Goal: Task Accomplishment & Management: Manage account settings

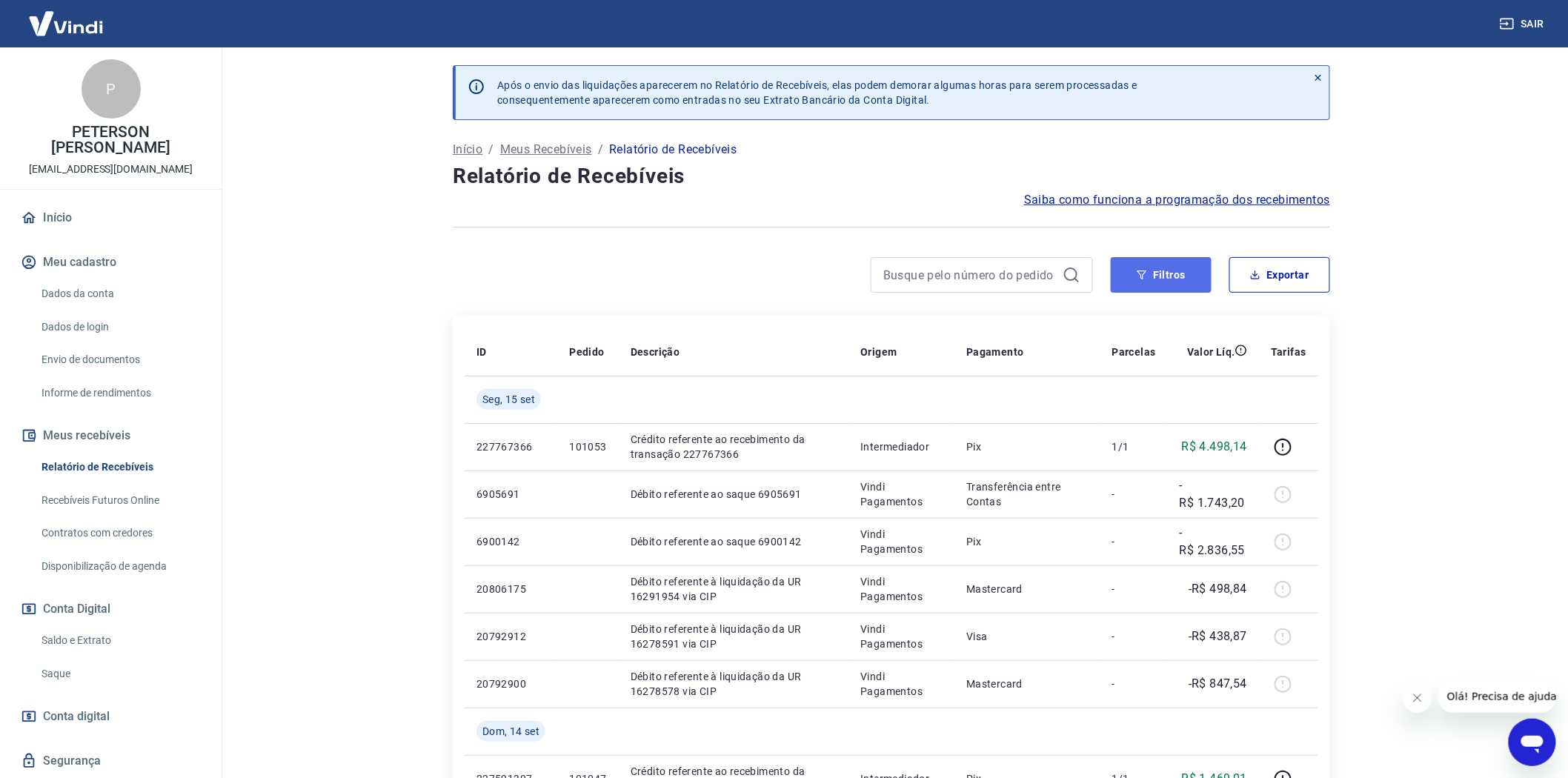
click at [1166, 275] on button "Filtros" at bounding box center [1161, 274] width 101 height 35
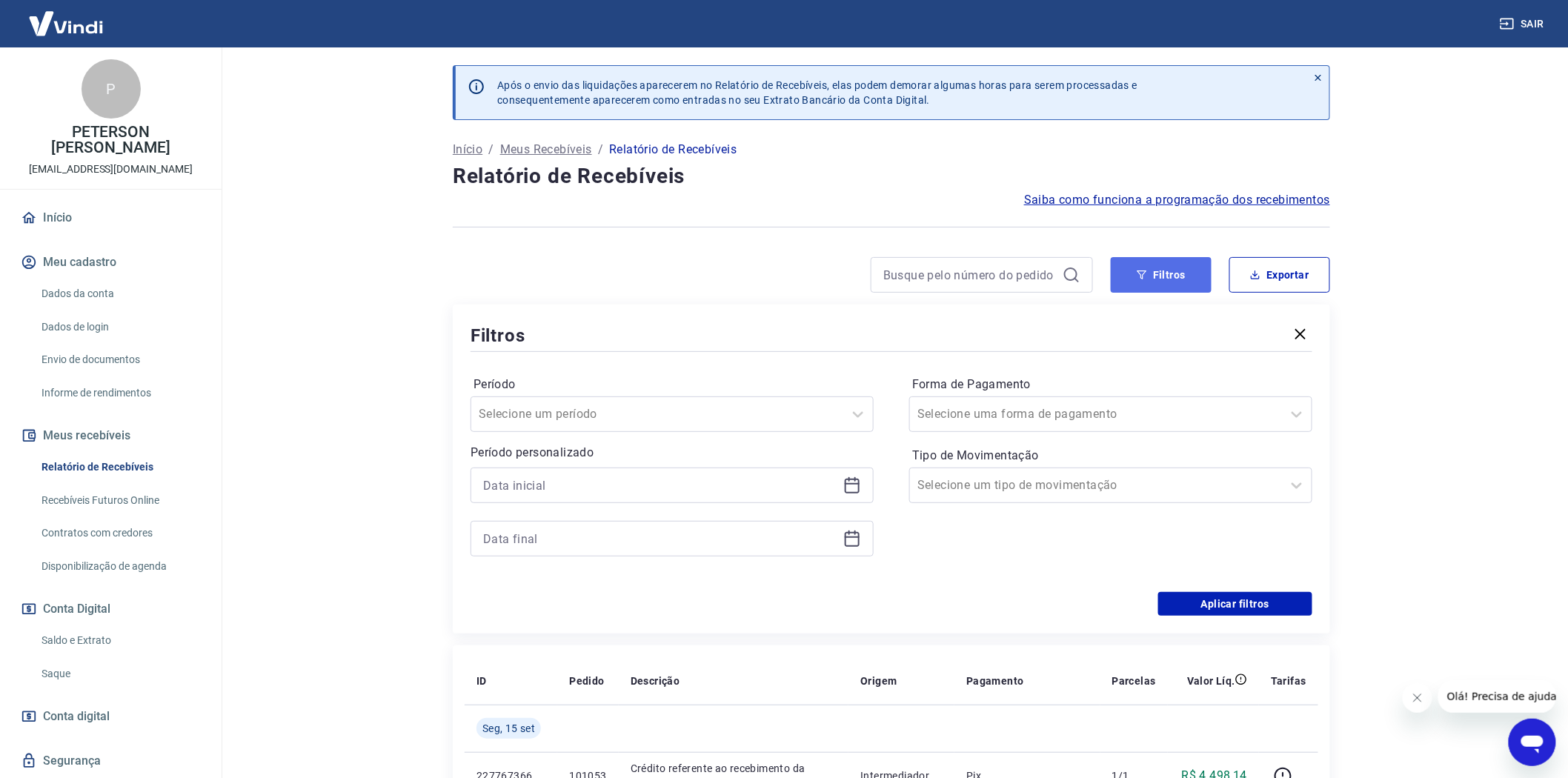
click at [1163, 268] on button "Filtros" at bounding box center [1161, 274] width 101 height 35
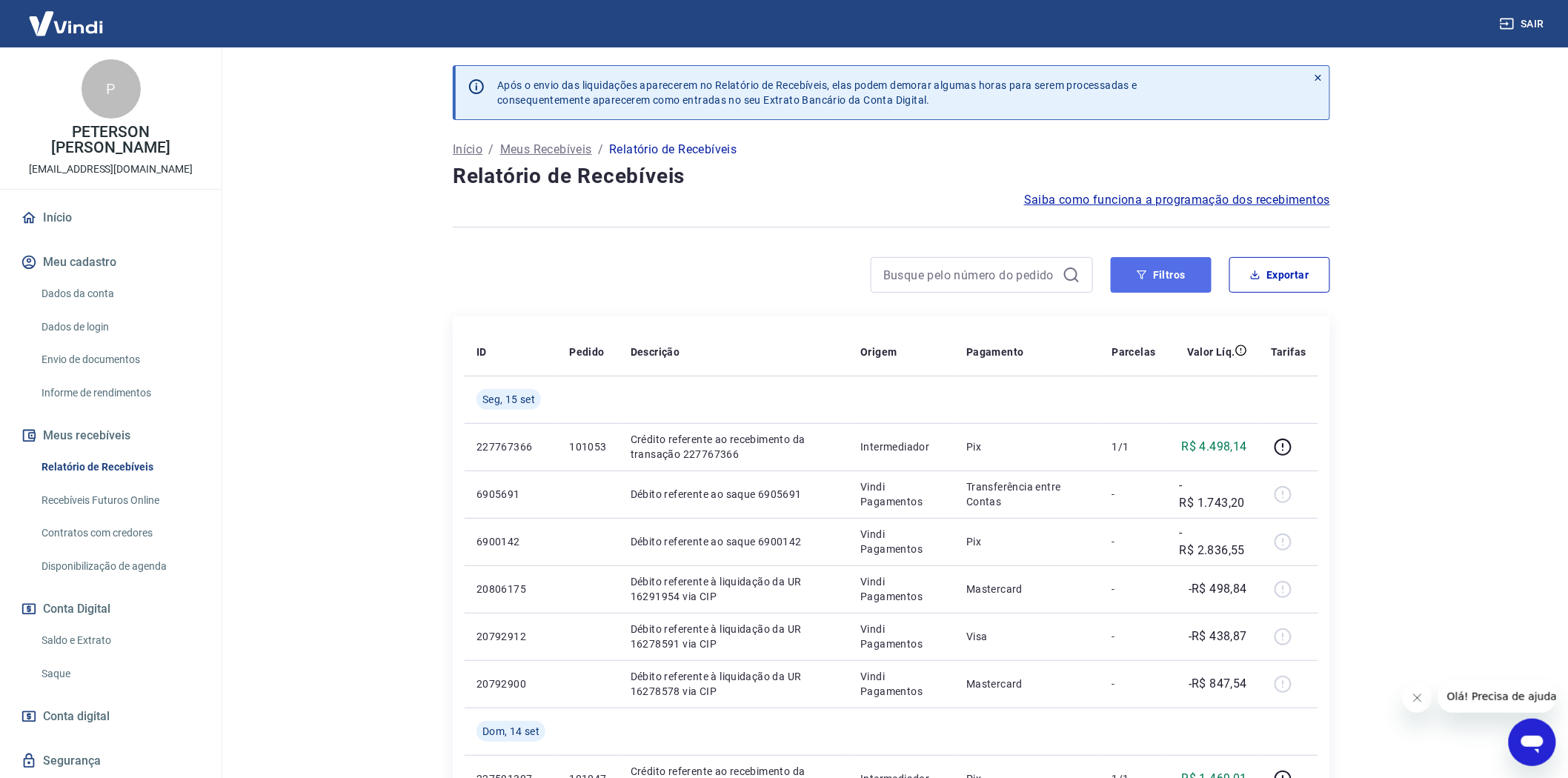
click at [1180, 260] on button "Filtros" at bounding box center [1161, 274] width 101 height 35
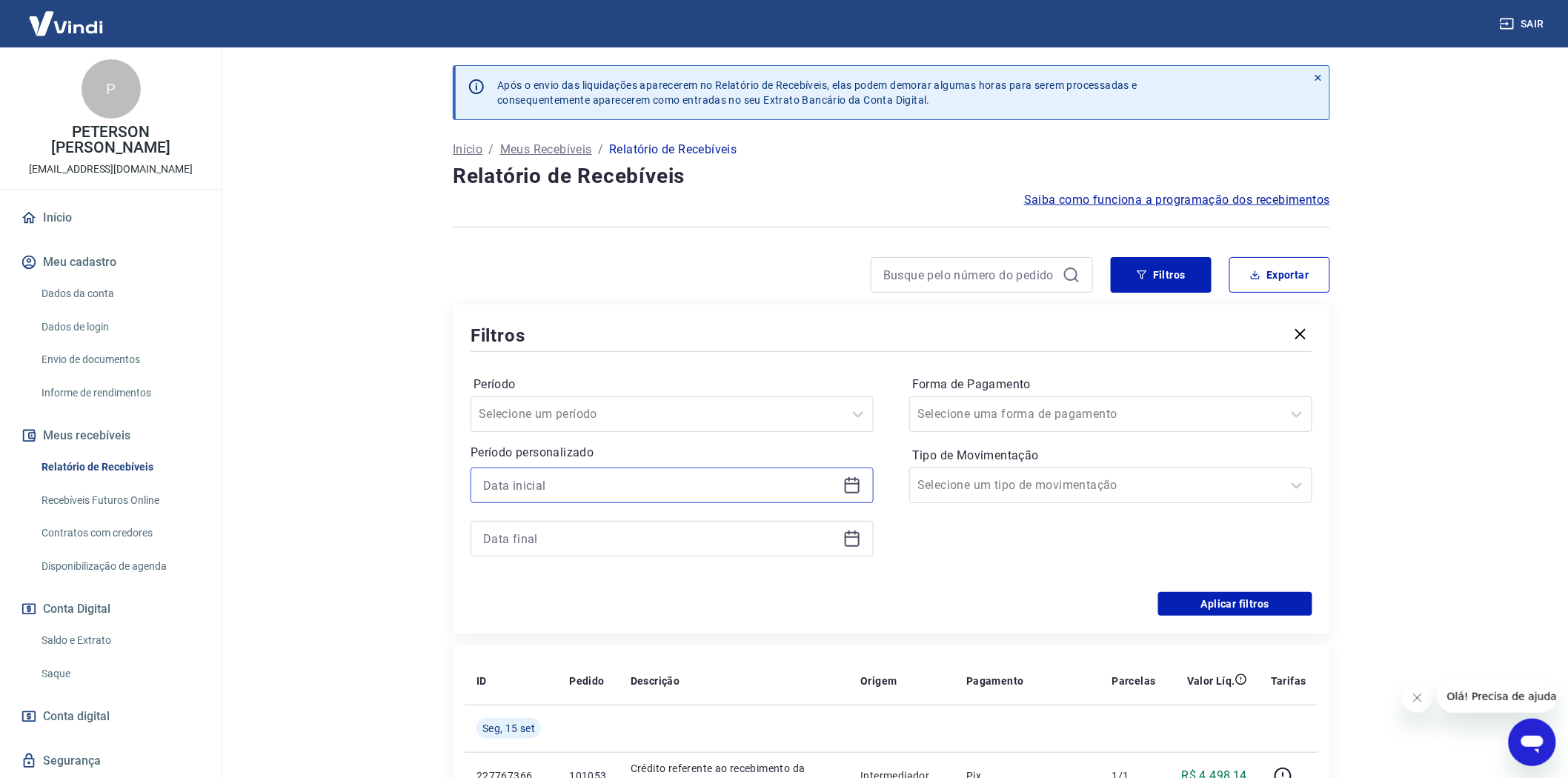
click at [521, 483] on input at bounding box center [660, 486] width 354 height 22
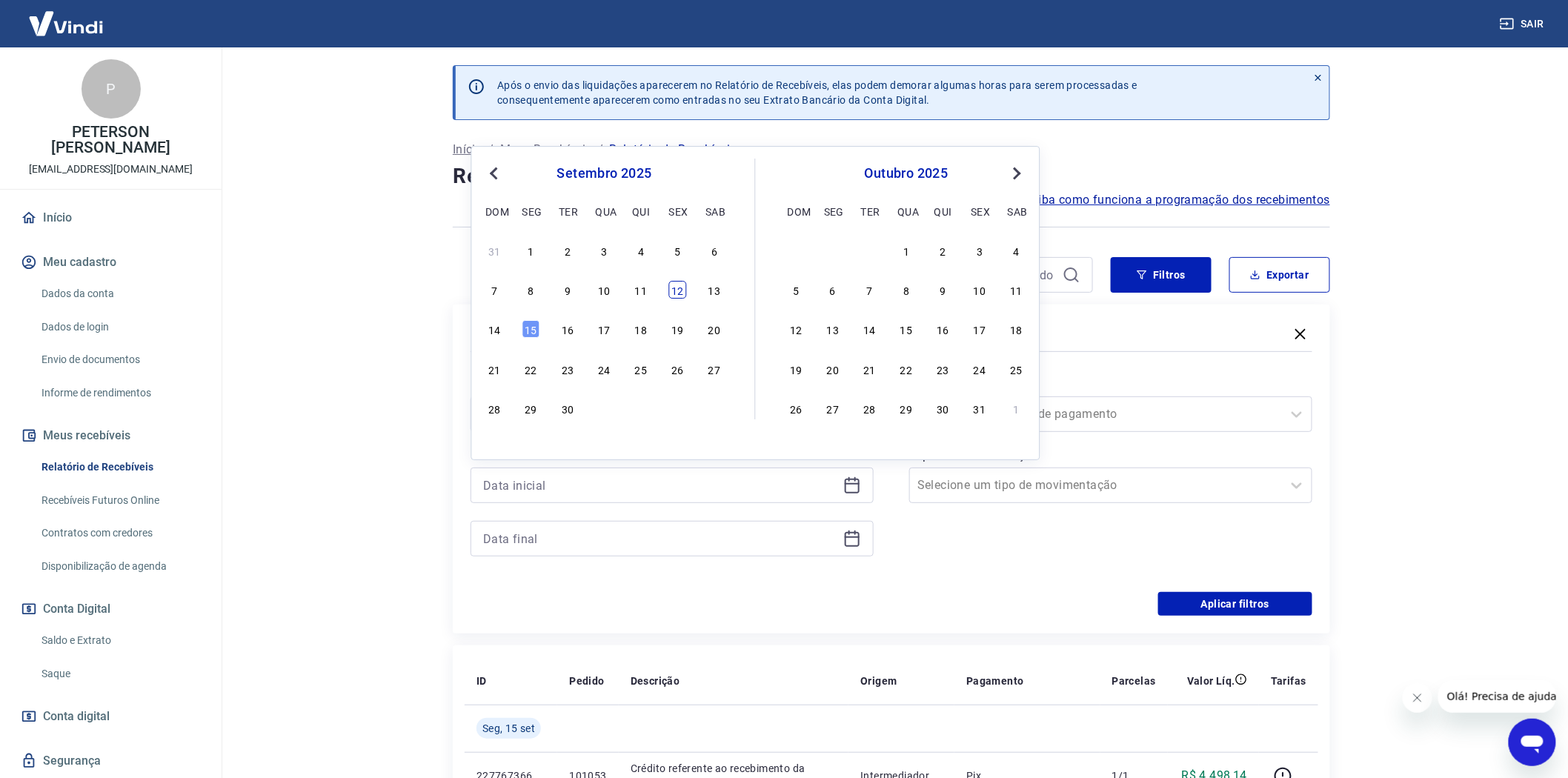
click at [672, 293] on div "12" at bounding box center [678, 289] width 18 height 18
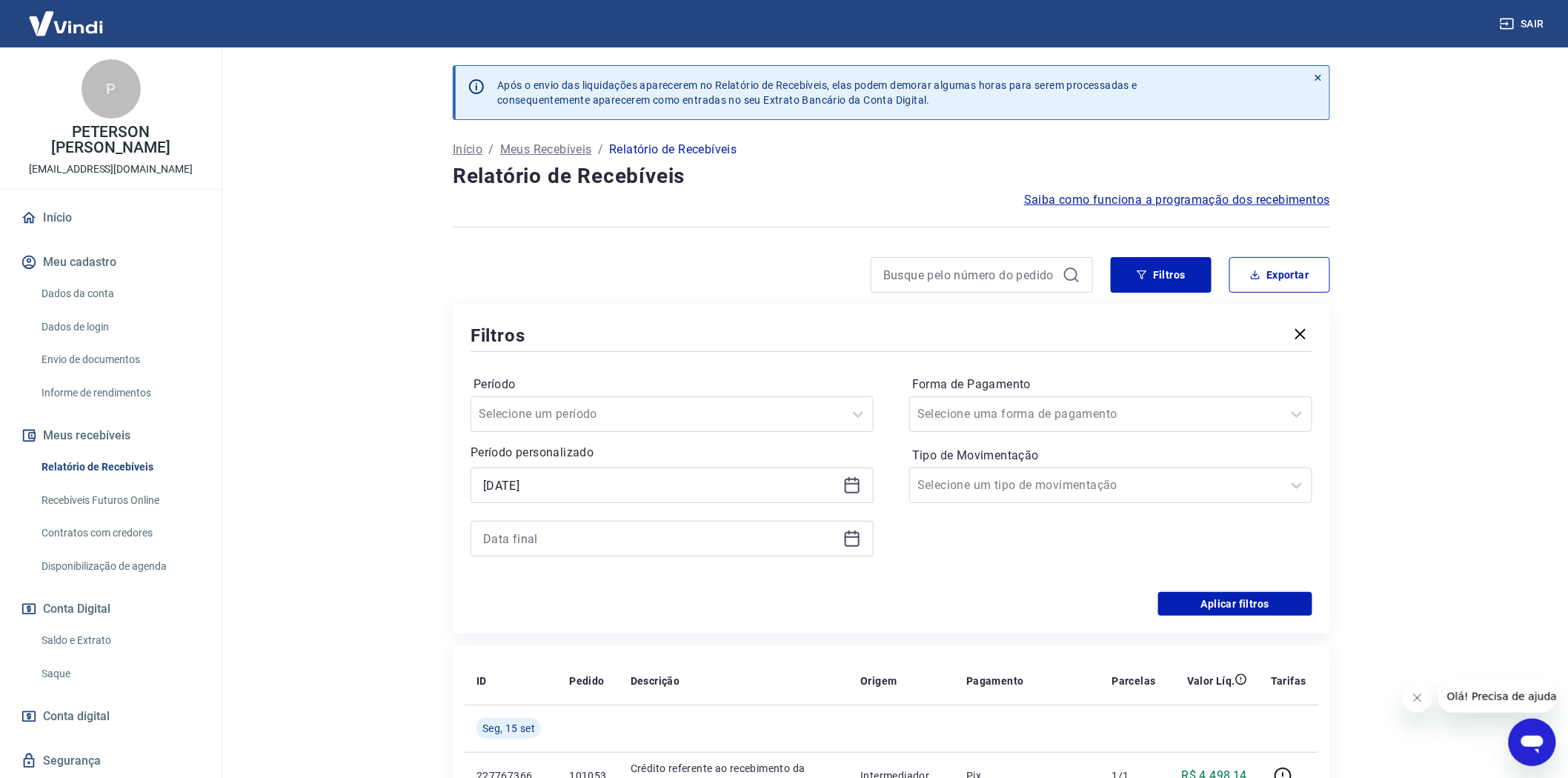
type input "12/09/2025"
click at [513, 539] on input at bounding box center [660, 539] width 354 height 22
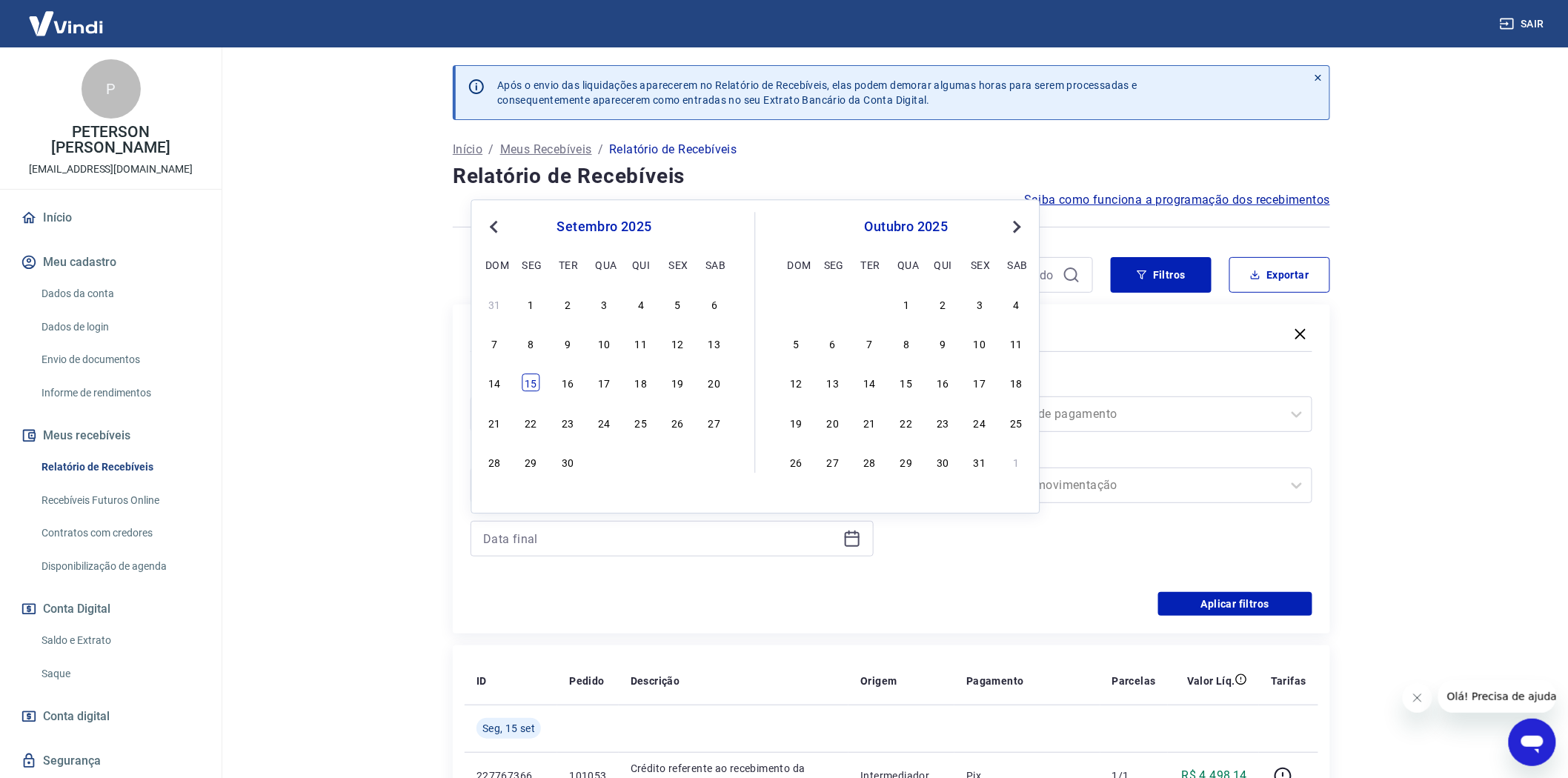
click at [522, 383] on div "15" at bounding box center [531, 383] width 18 height 18
type input "15/09/2025"
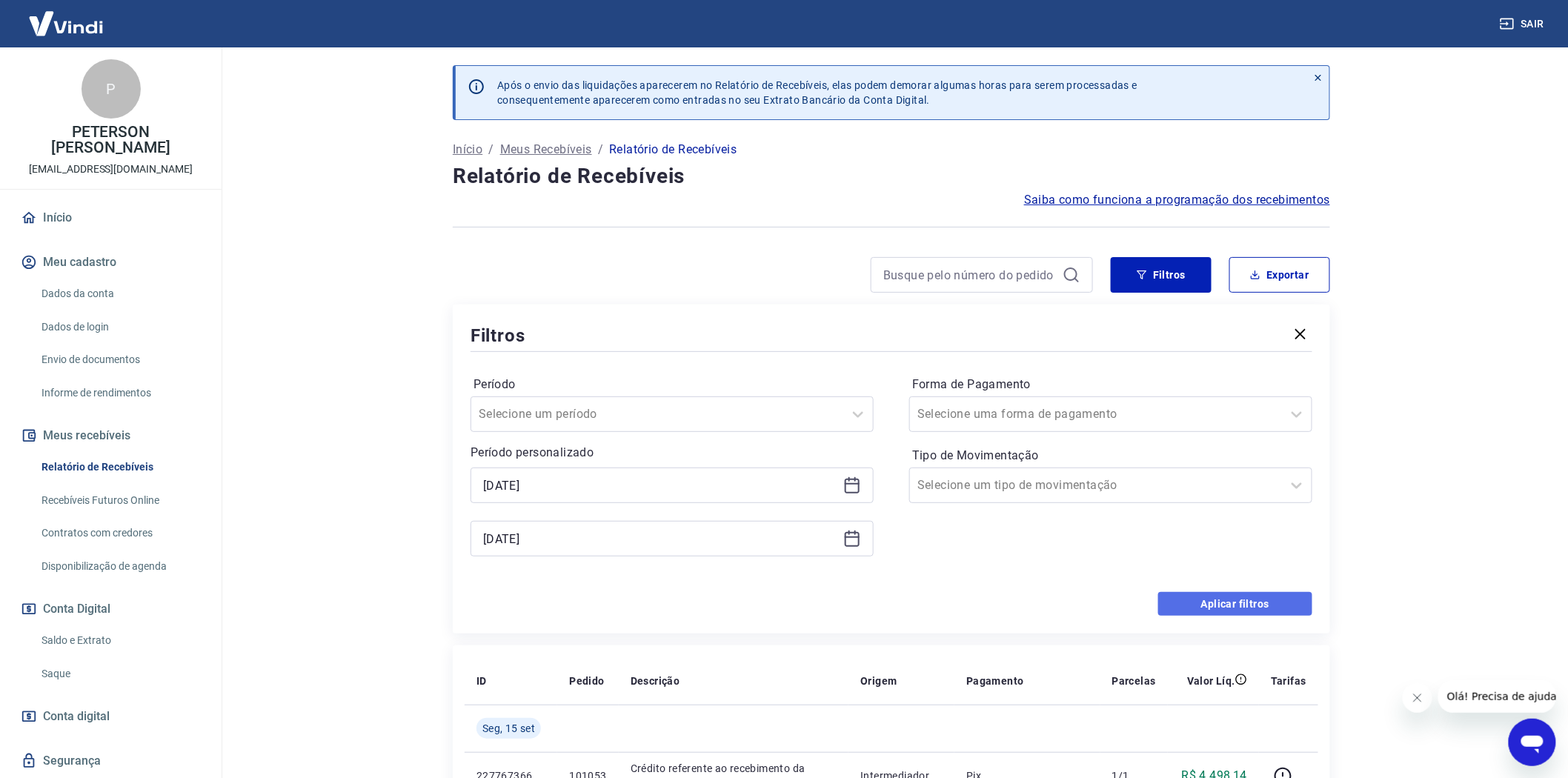
click at [1228, 602] on button "Aplicar filtros" at bounding box center [1235, 604] width 154 height 23
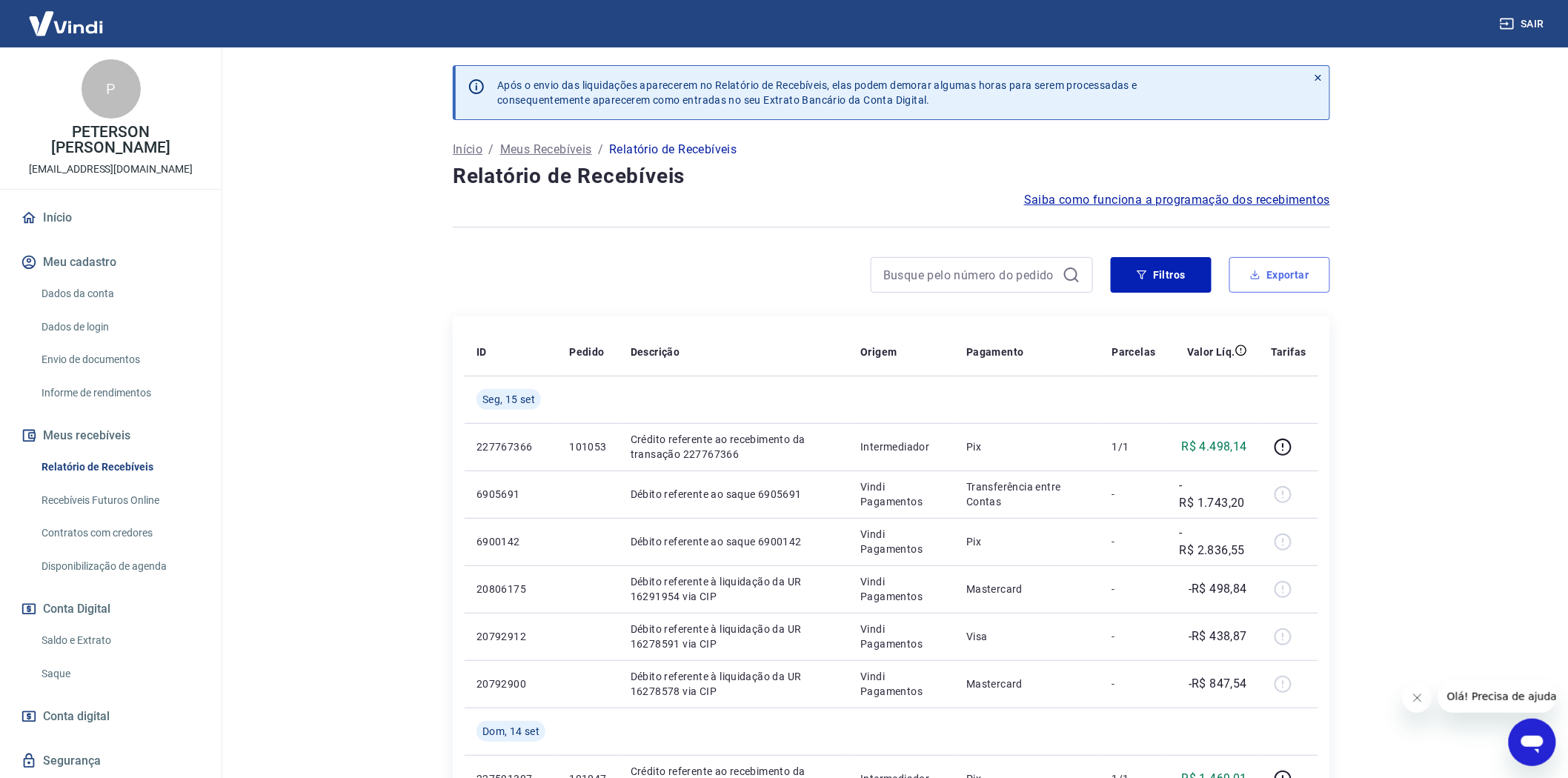
click at [1287, 276] on button "Exportar" at bounding box center [1280, 274] width 101 height 35
type input "12/09/2025"
type input "15/09/2025"
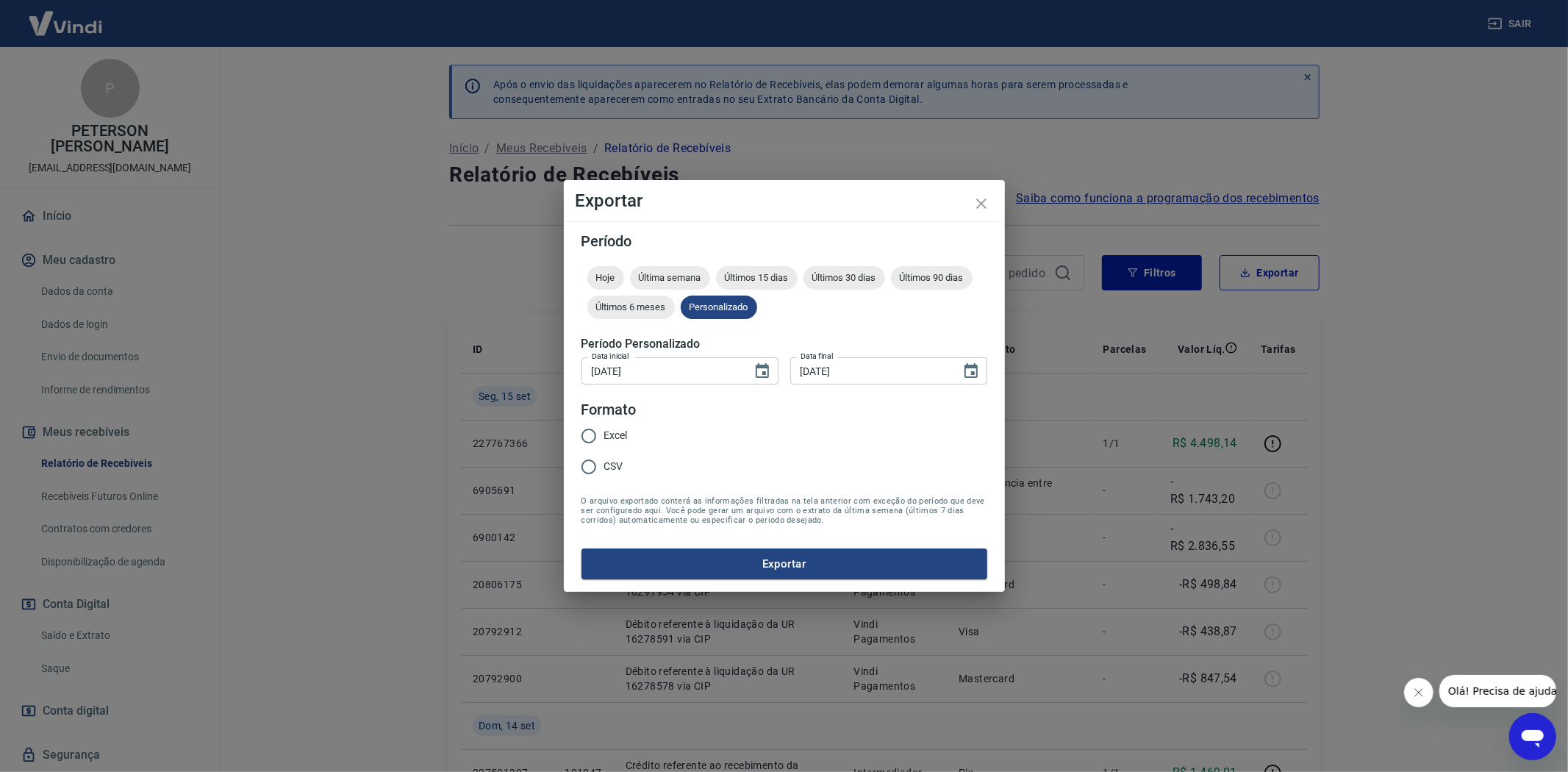
click at [585, 438] on input "Excel" at bounding box center [589, 436] width 31 height 31
radio input "true"
click at [768, 559] on button "Exportar" at bounding box center [784, 564] width 406 height 31
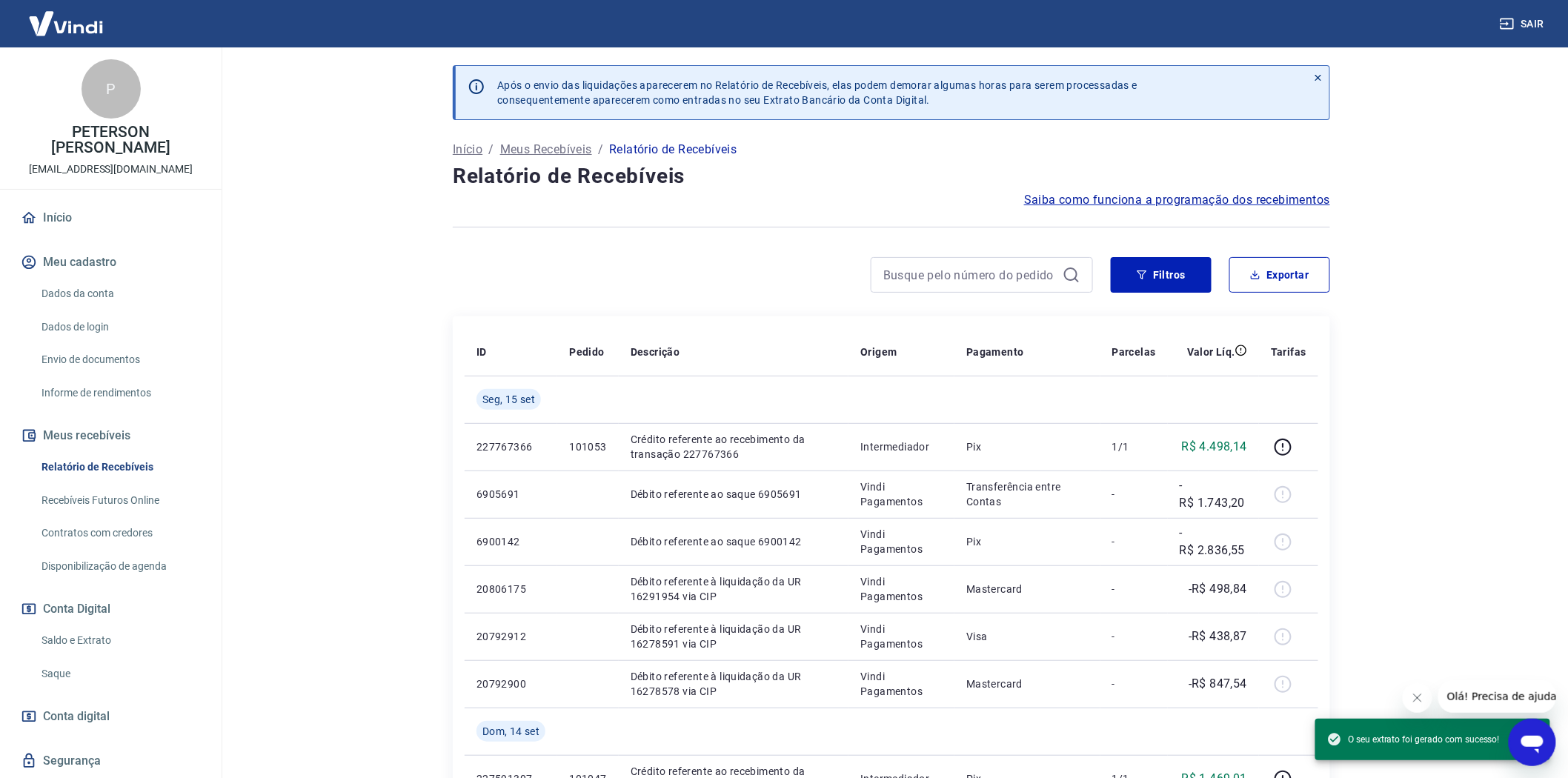
drag, startPoint x: 77, startPoint y: 639, endPoint x: 105, endPoint y: 638, distance: 28.0
click at [77, 639] on link "Saldo e Extrato" at bounding box center [119, 640] width 168 height 30
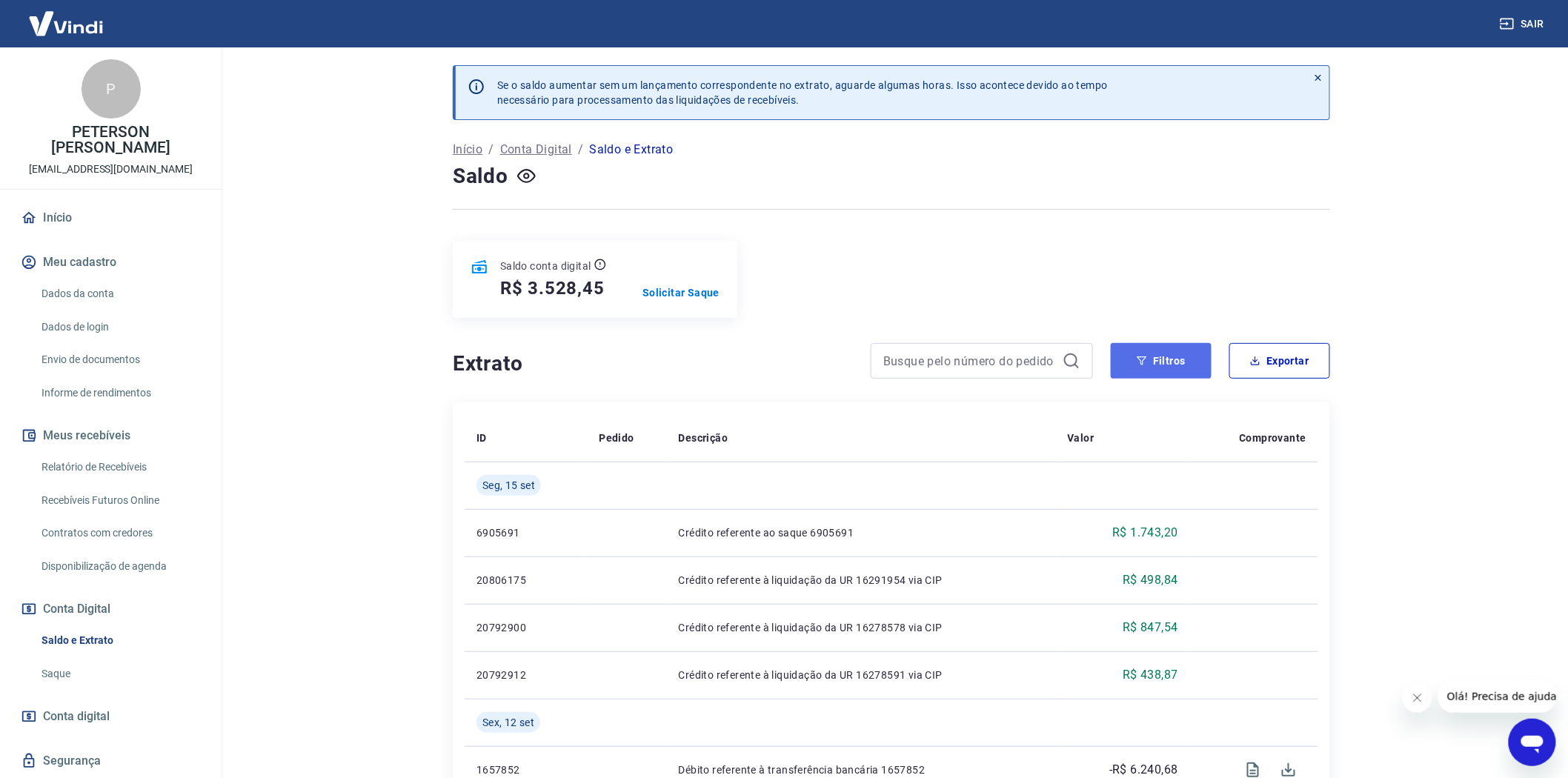
click at [1149, 364] on button "Filtros" at bounding box center [1161, 360] width 101 height 35
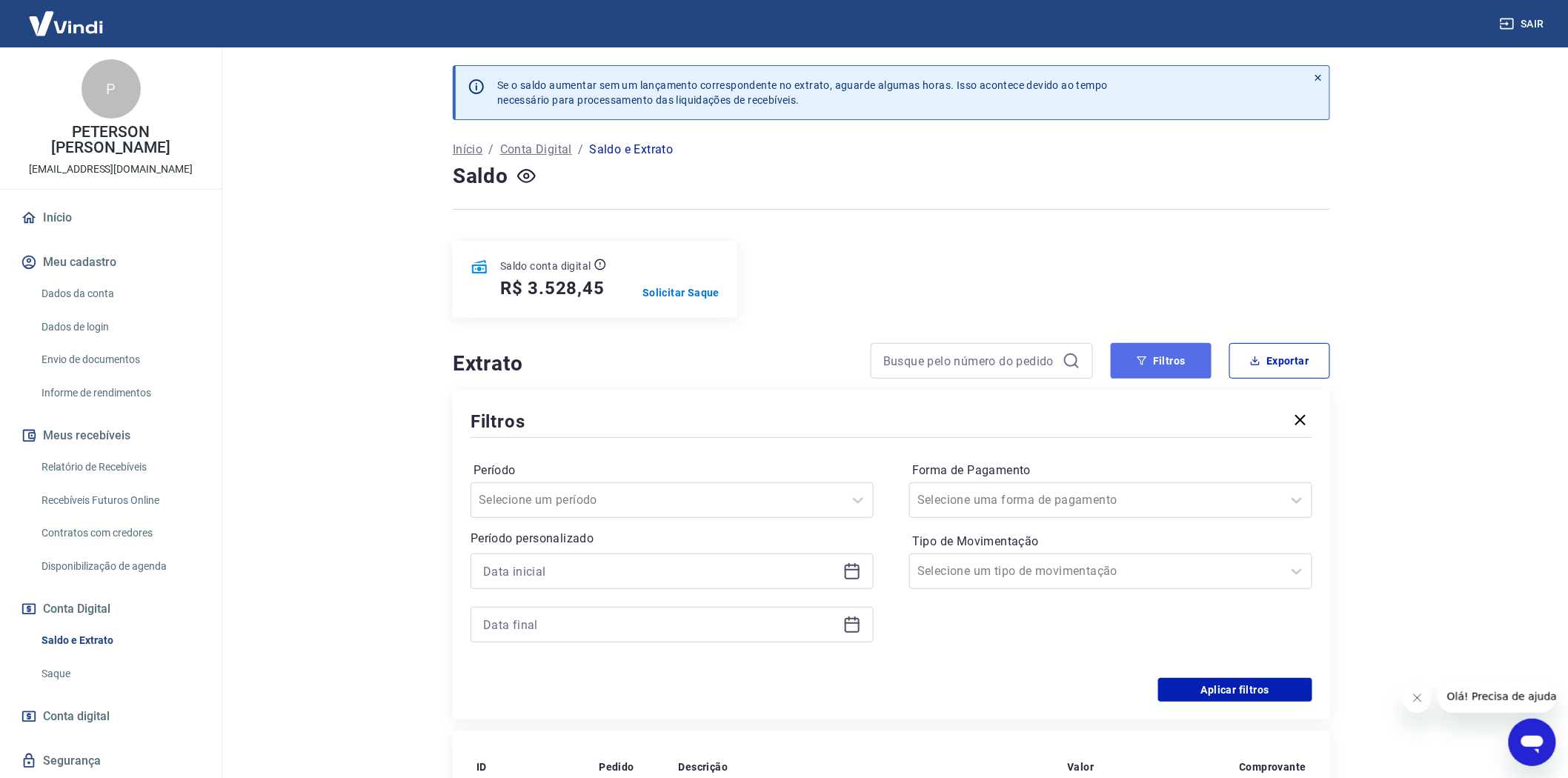
click at [1160, 364] on button "Filtros" at bounding box center [1161, 360] width 101 height 35
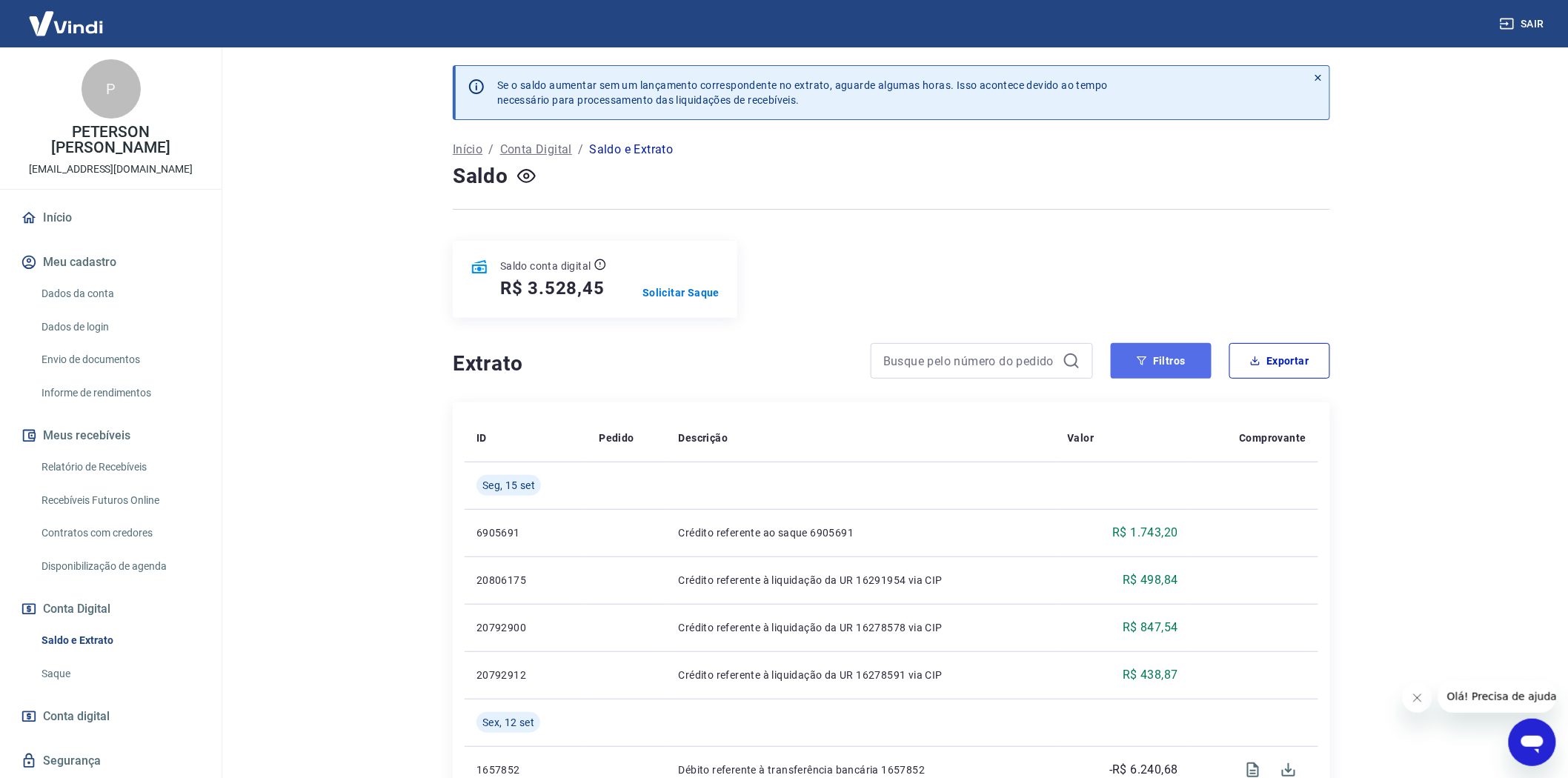
click at [1169, 364] on button "Filtros" at bounding box center [1161, 360] width 101 height 35
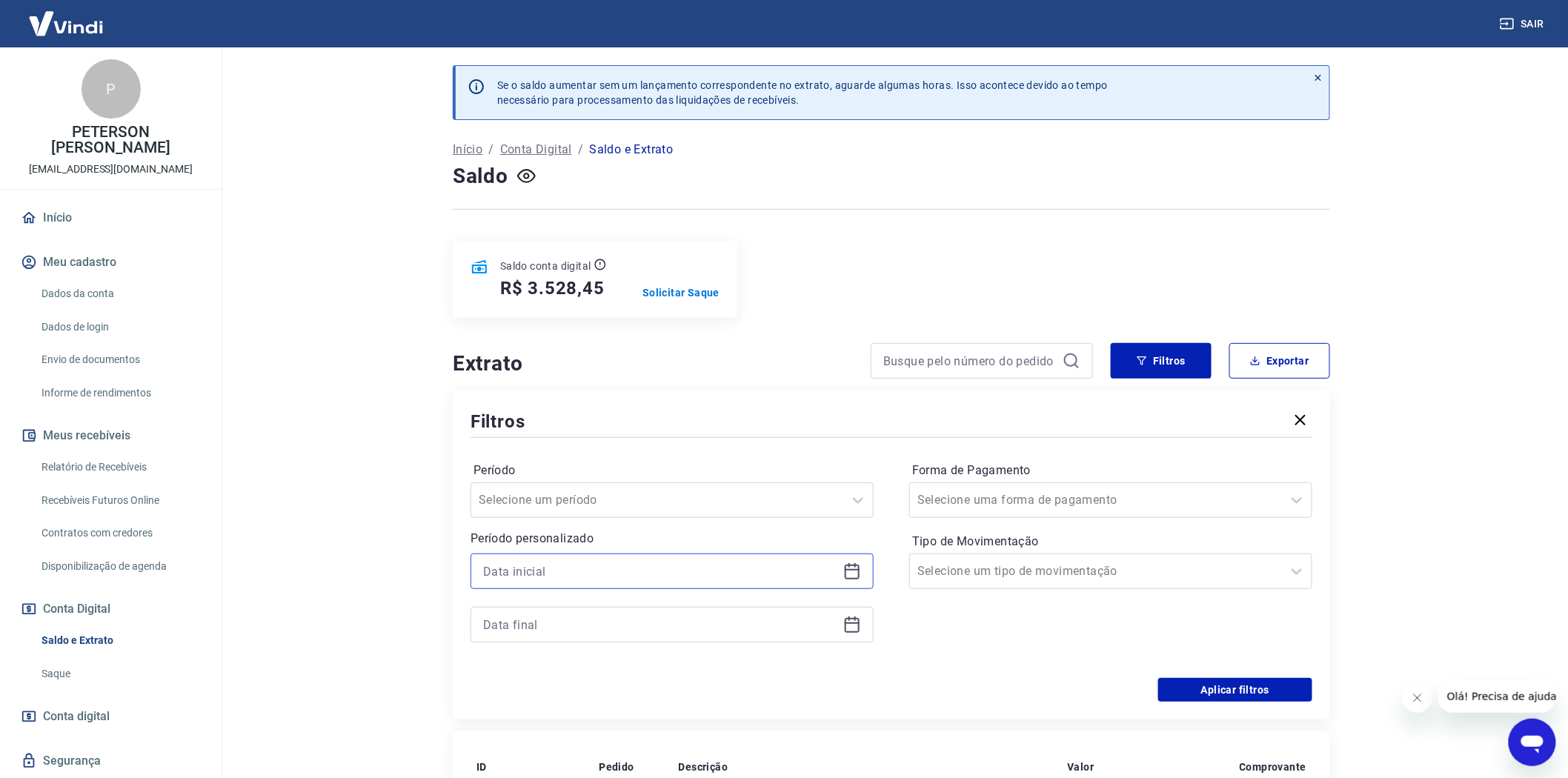
click at [512, 575] on input at bounding box center [660, 572] width 354 height 22
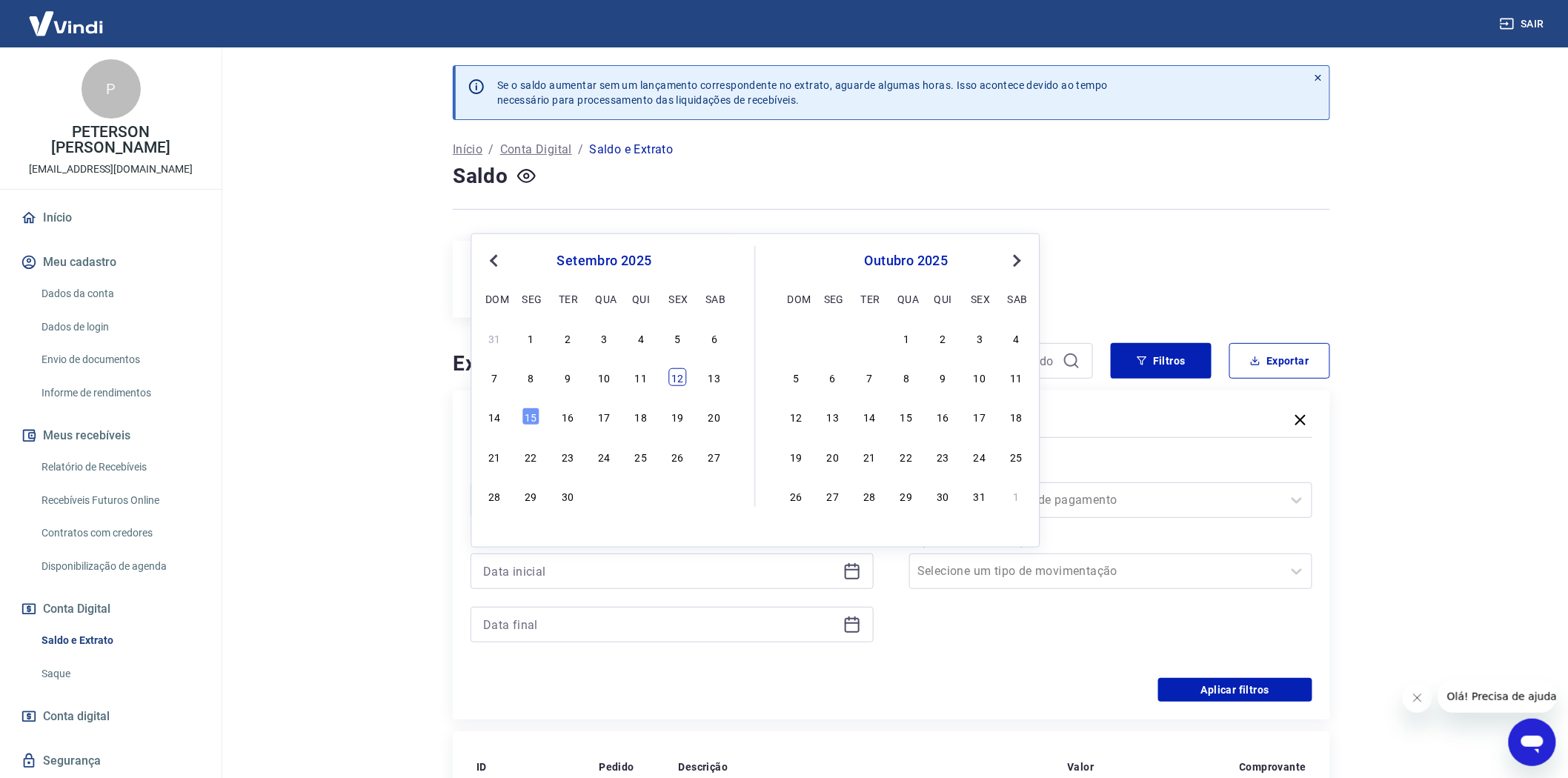
click at [680, 375] on div "12" at bounding box center [678, 377] width 18 height 18
type input "12/09/2025"
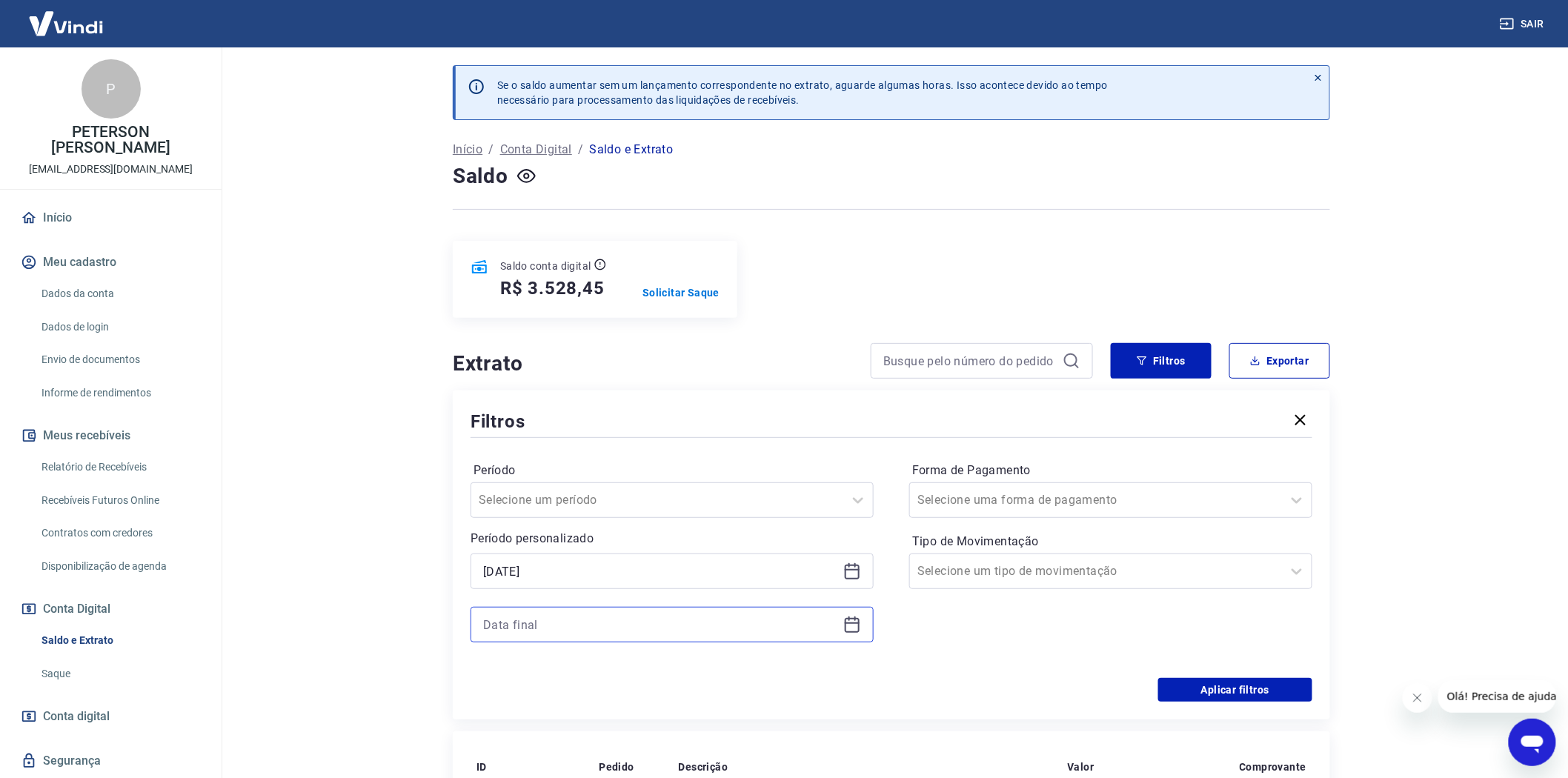
click at [510, 626] on input at bounding box center [660, 625] width 354 height 22
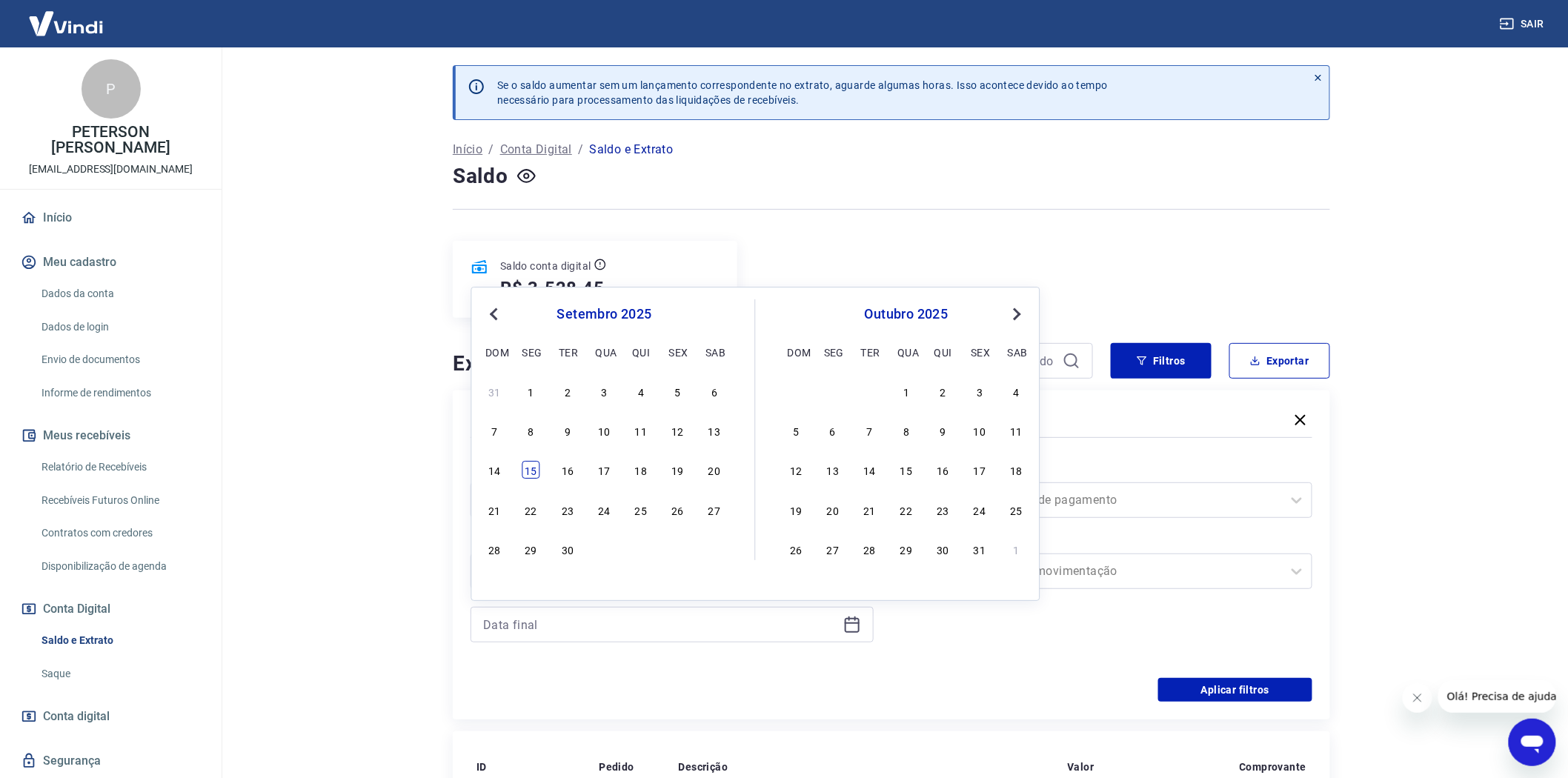
click at [530, 475] on div "15" at bounding box center [531, 471] width 18 height 18
type input "15/09/2025"
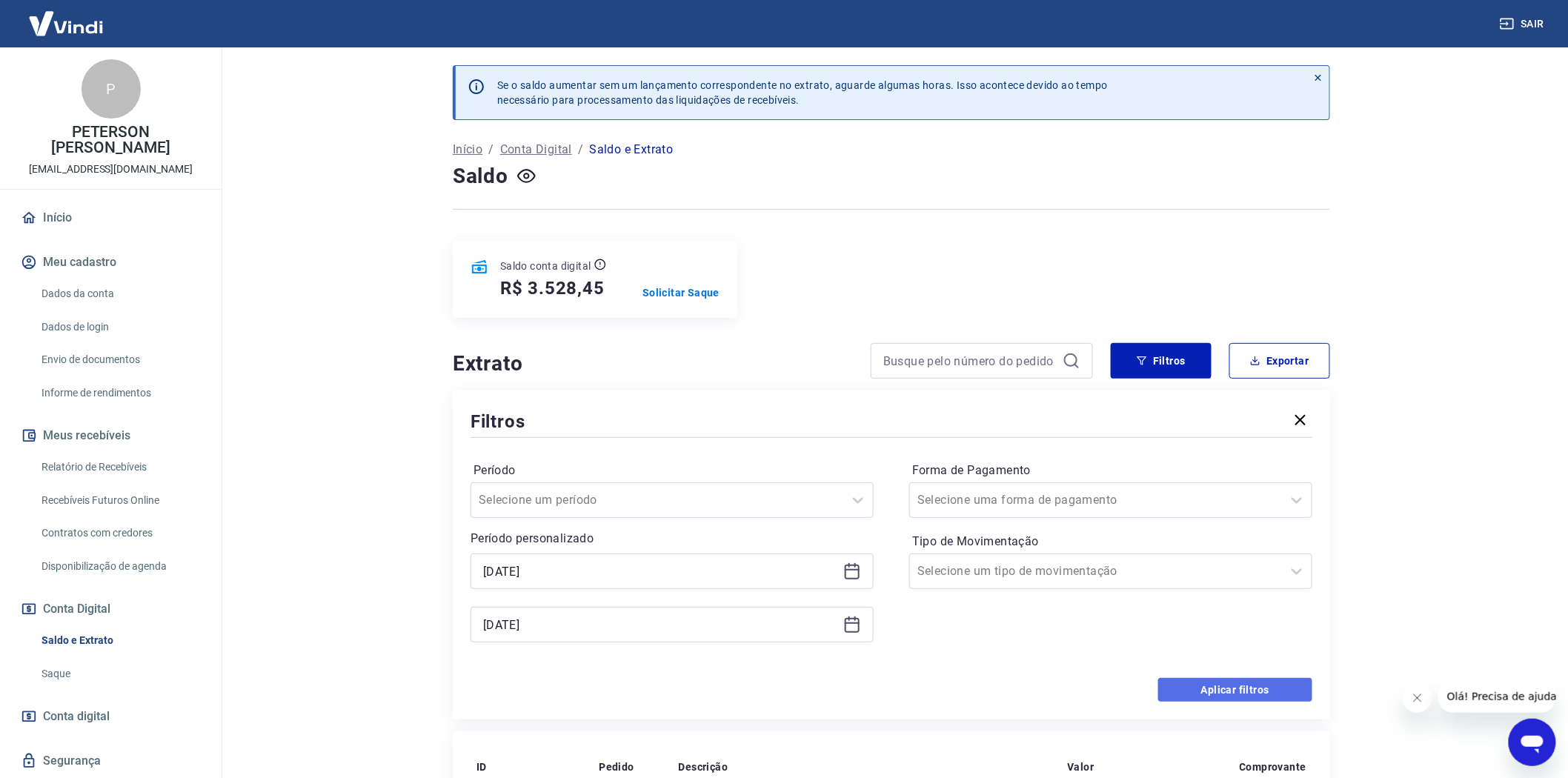
click at [1239, 691] on button "Aplicar filtros" at bounding box center [1235, 690] width 154 height 23
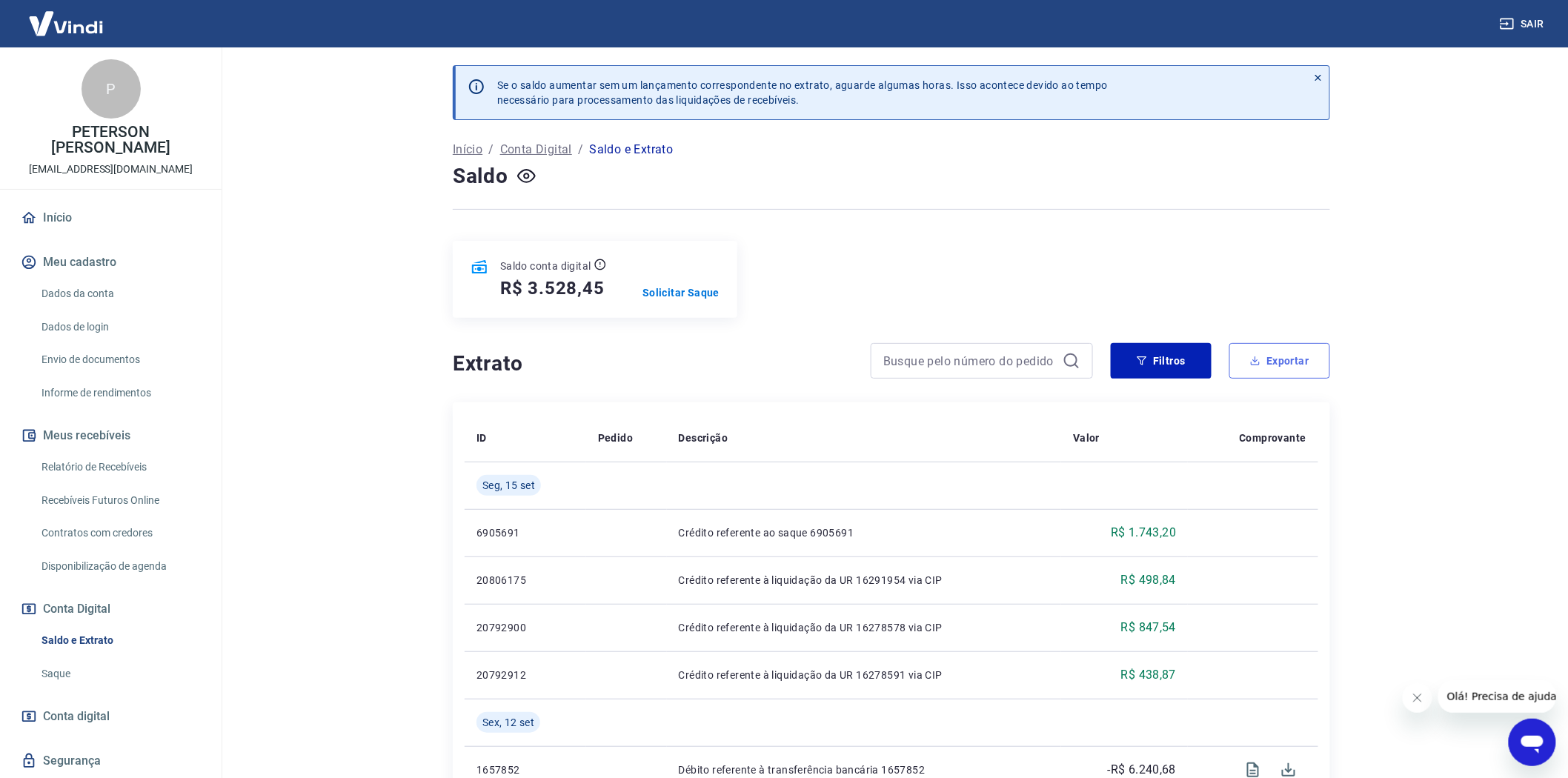
click at [1285, 354] on button "Exportar" at bounding box center [1280, 360] width 101 height 35
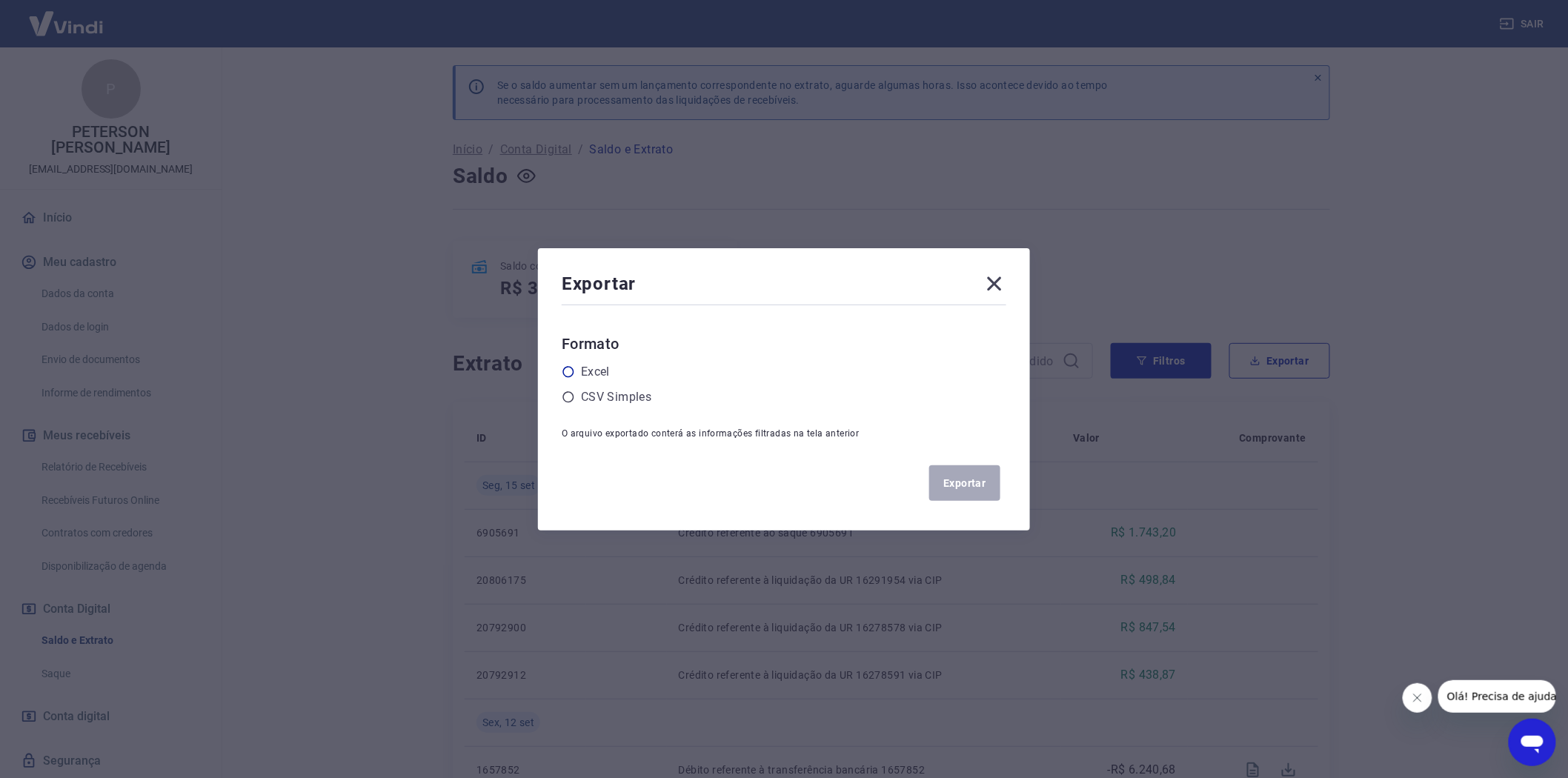
click at [572, 374] on icon at bounding box center [567, 371] width 13 height 13
click at [0, 0] on input "radio" at bounding box center [0, 0] width 0 height 0
click at [1002, 279] on icon at bounding box center [994, 284] width 23 height 23
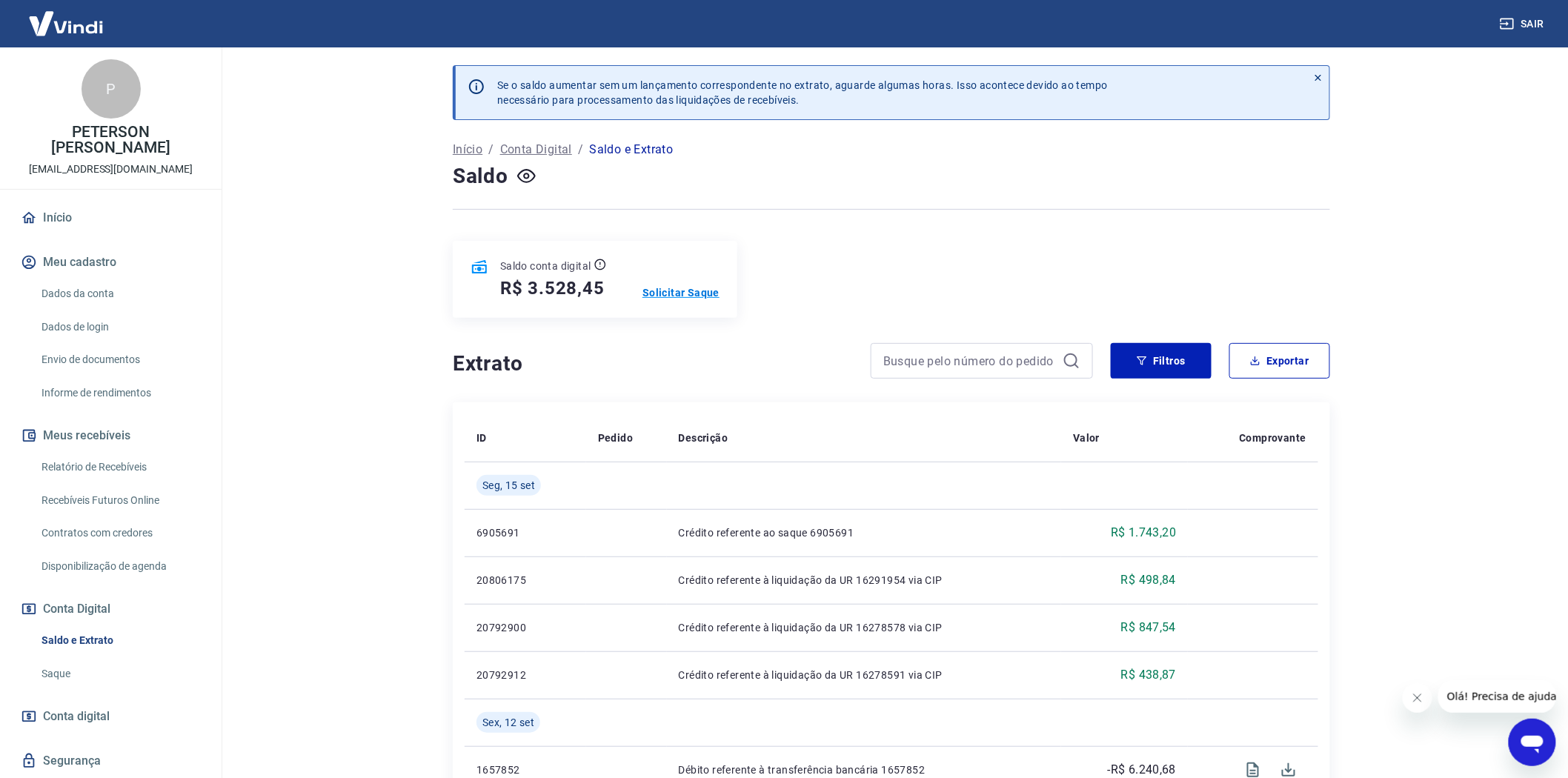
click at [682, 290] on p "Solicitar Saque" at bounding box center [681, 292] width 77 height 15
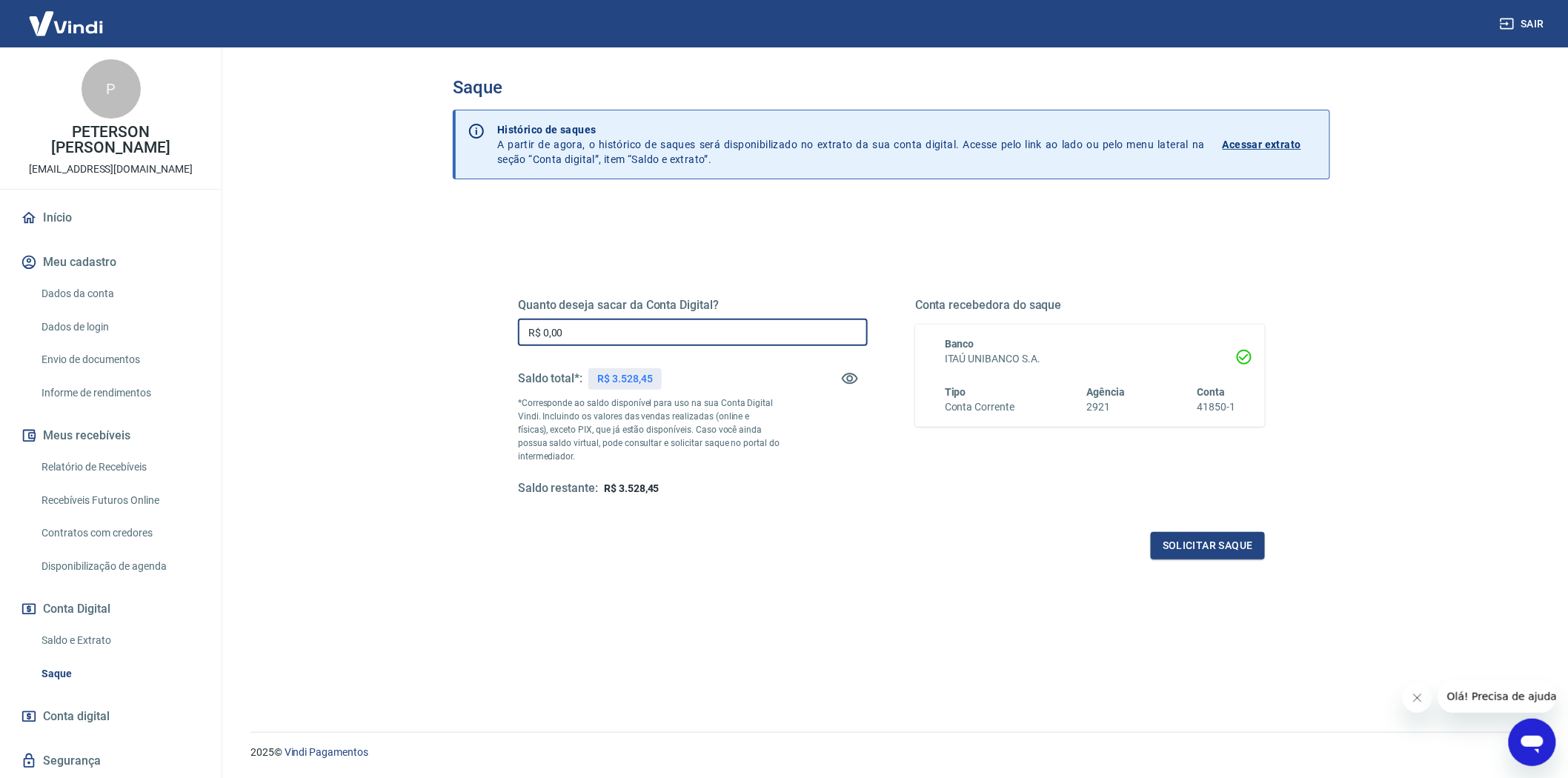
click at [575, 335] on input "R$ 0,00" at bounding box center [693, 332] width 349 height 27
type input "R$ 3.528,45"
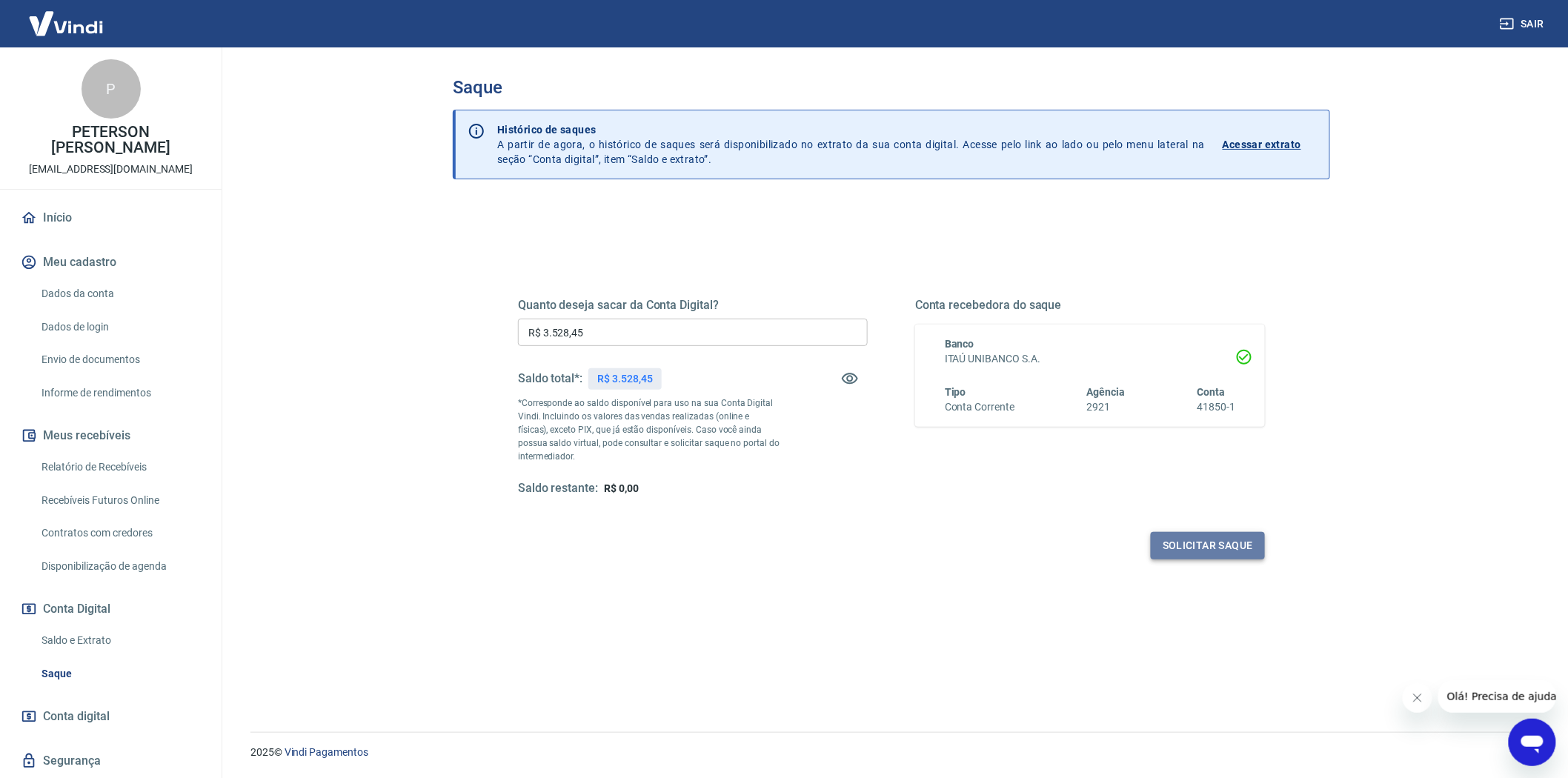
click at [1221, 543] on button "Solicitar saque" at bounding box center [1208, 546] width 114 height 27
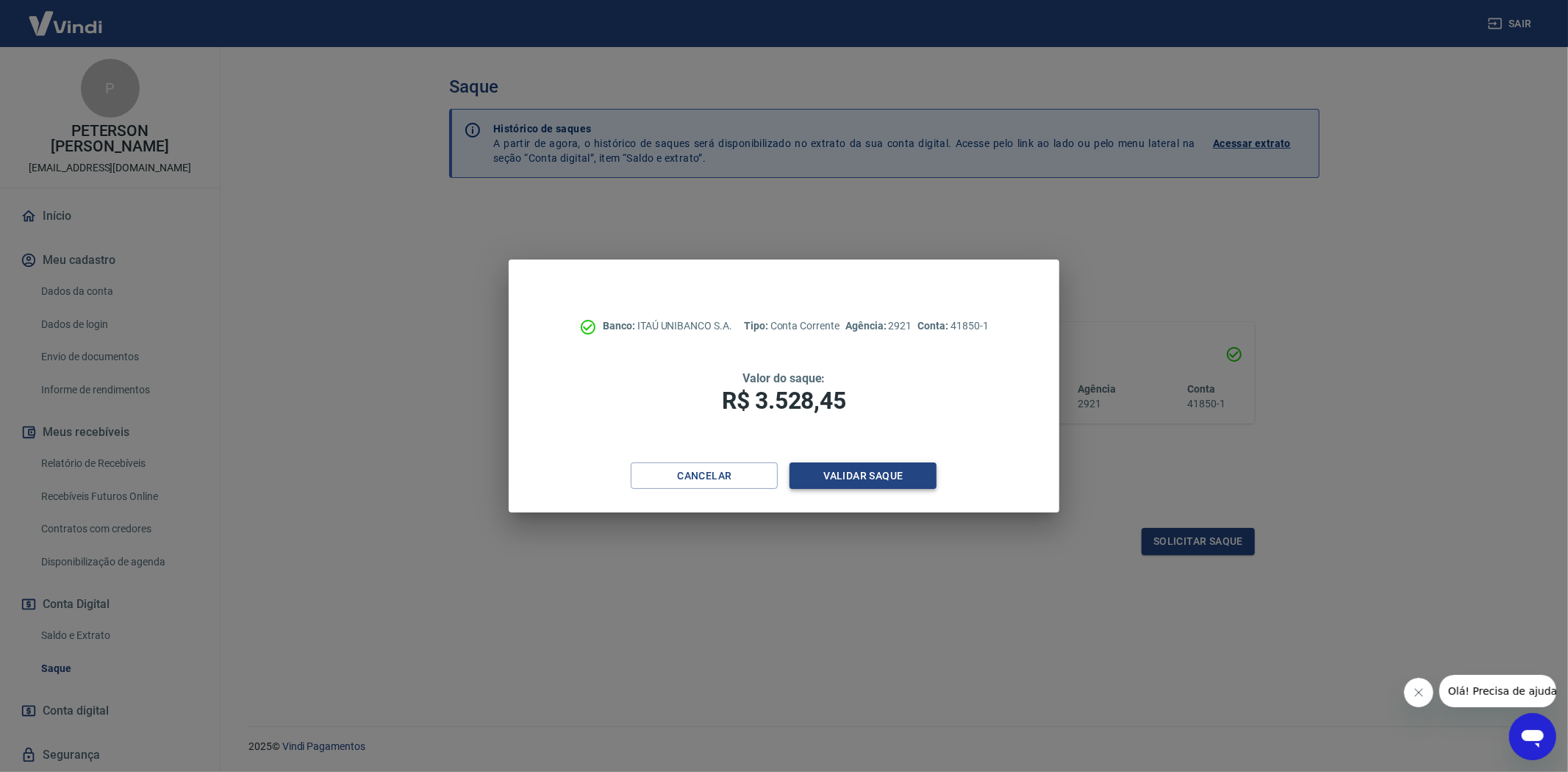
click at [876, 478] on button "Validar saque" at bounding box center [863, 476] width 147 height 27
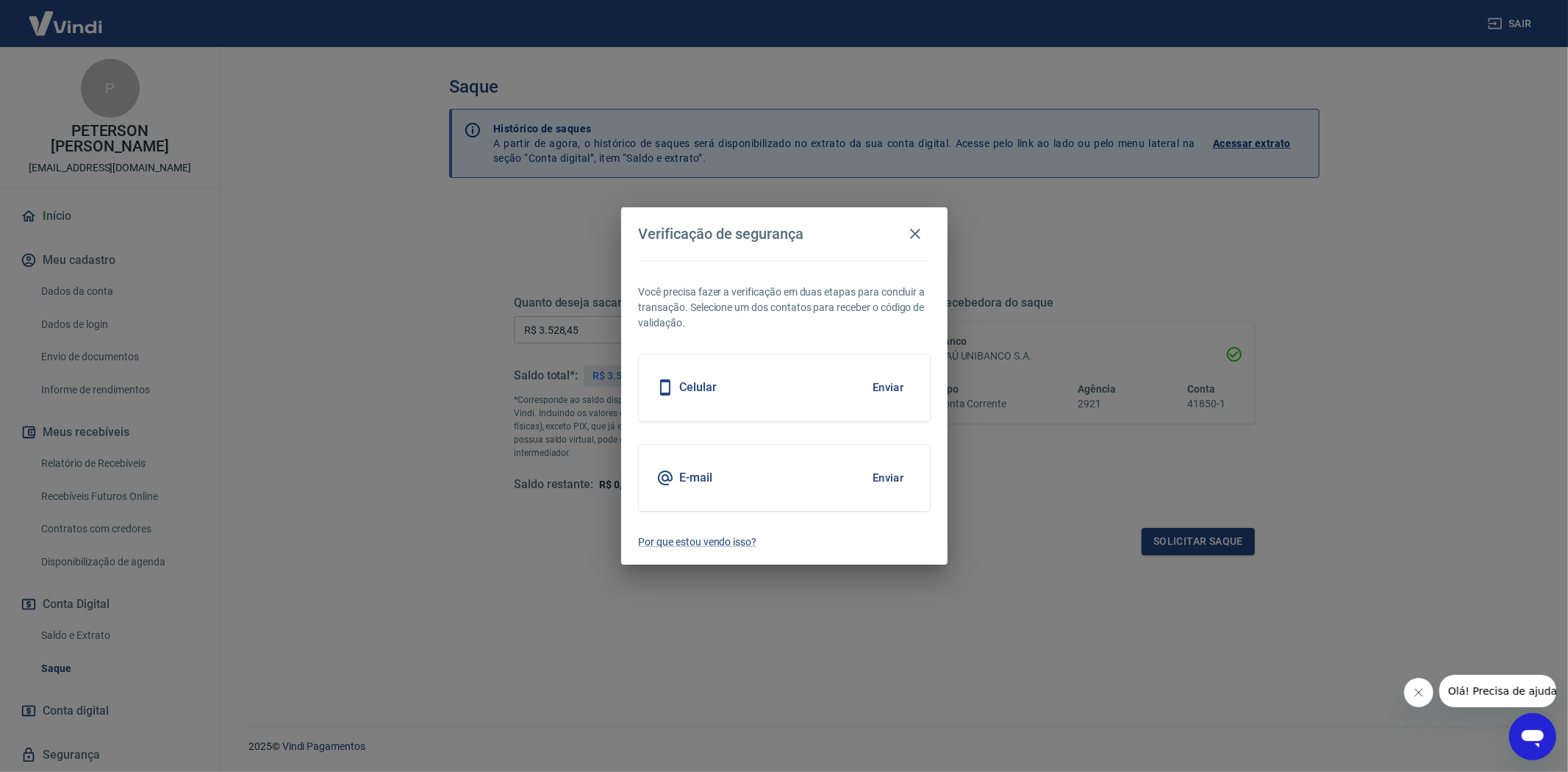
click at [886, 469] on button "Enviar" at bounding box center [889, 478] width 48 height 31
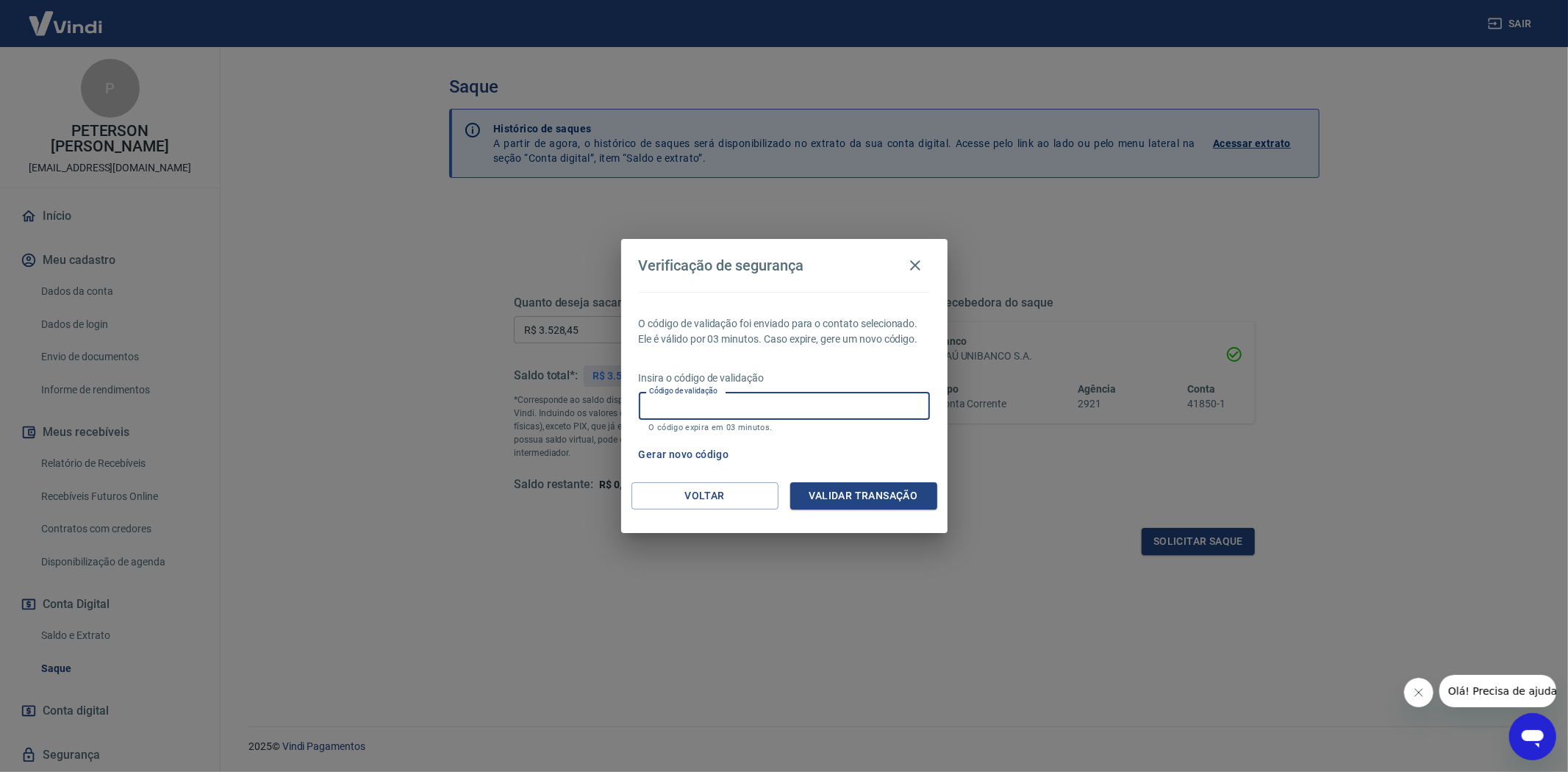
drag, startPoint x: 687, startPoint y: 405, endPoint x: 715, endPoint y: 414, distance: 29.4
click at [688, 406] on input "Código de validação" at bounding box center [784, 405] width 291 height 27
type input "821604"
click at [855, 489] on button "Validar transação" at bounding box center [864, 496] width 147 height 27
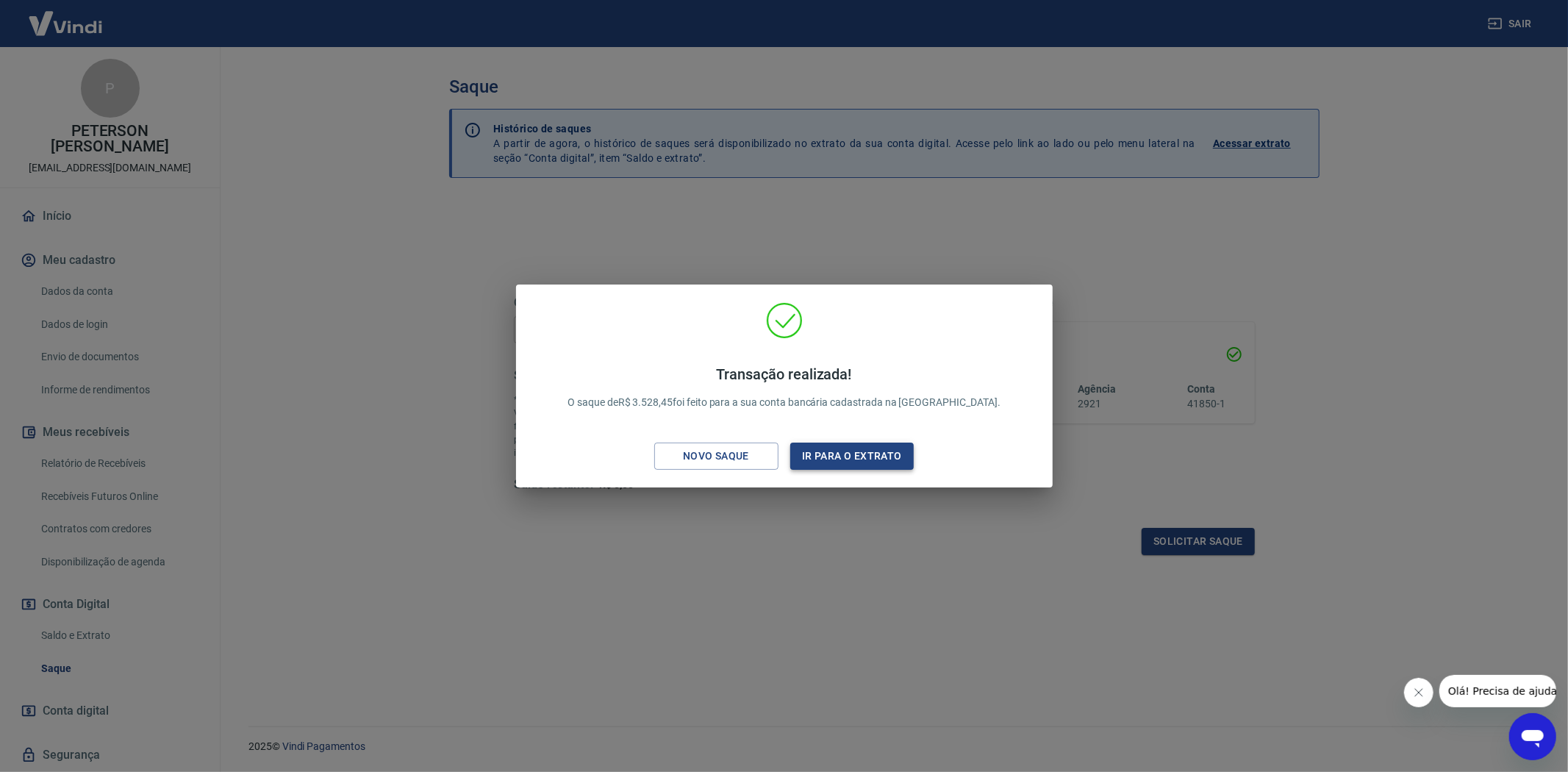
click at [846, 458] on button "Ir para o extrato" at bounding box center [852, 456] width 124 height 27
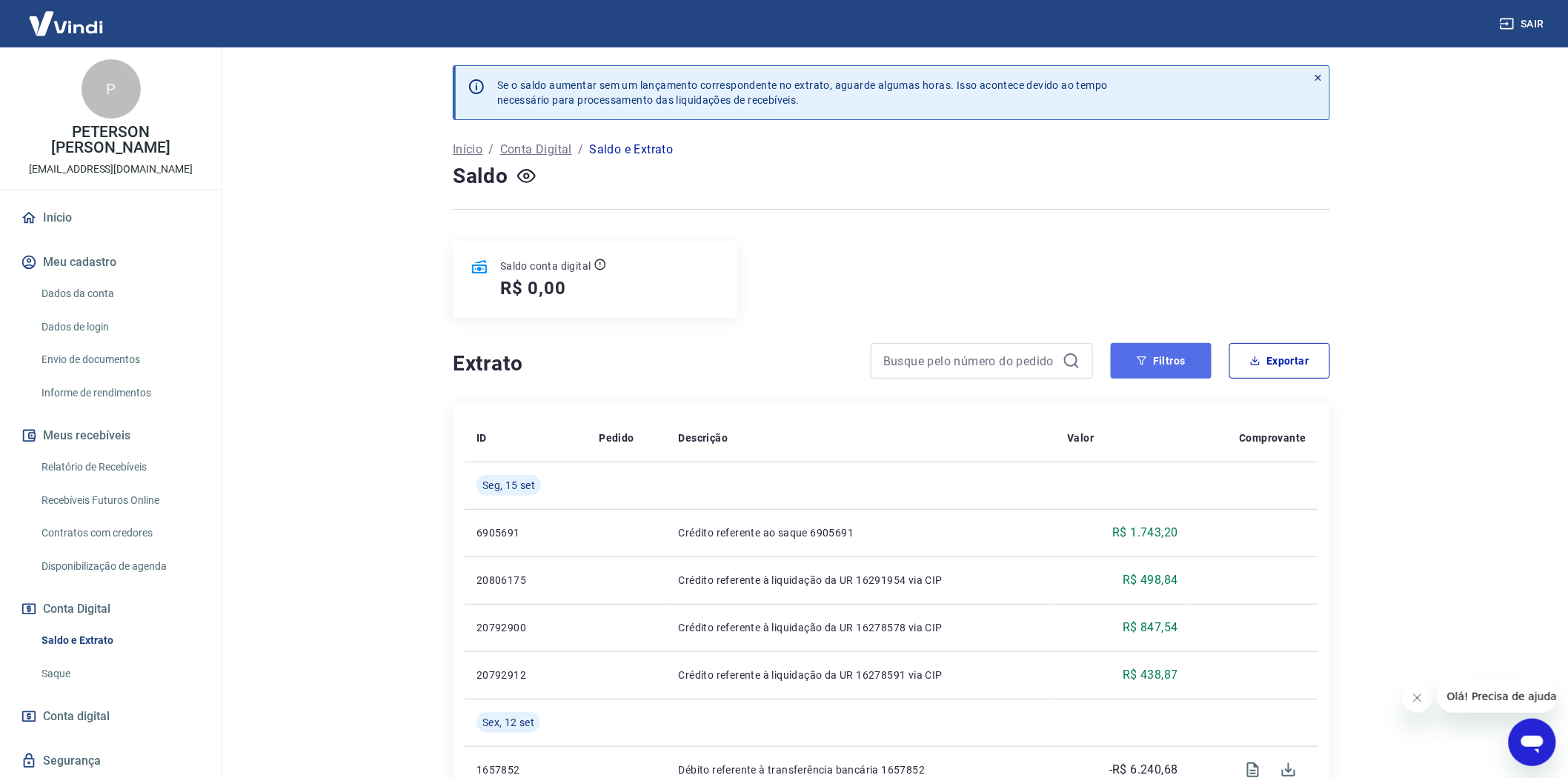
click at [1175, 356] on button "Filtros" at bounding box center [1161, 360] width 101 height 35
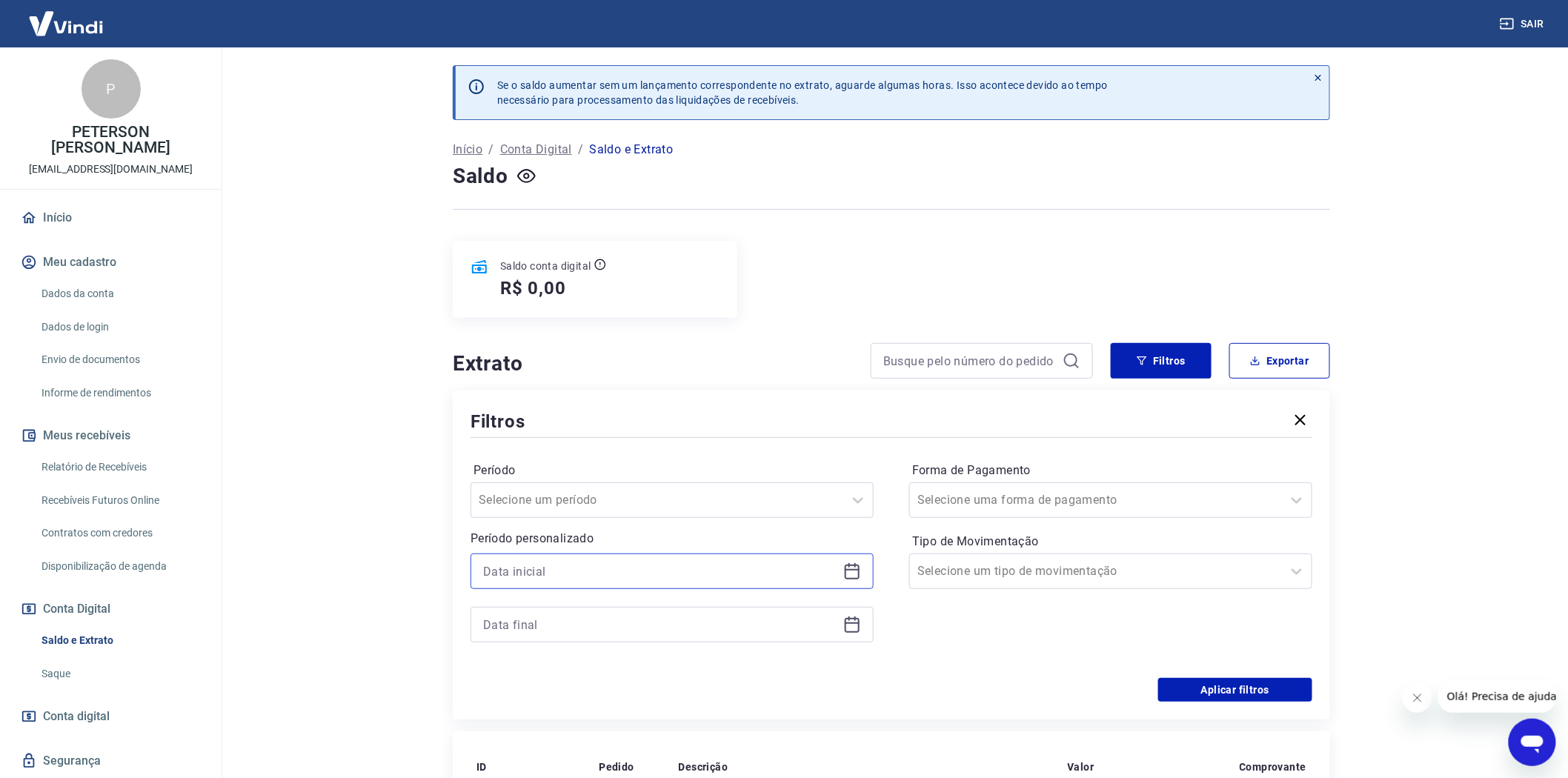
click at [567, 565] on input at bounding box center [660, 572] width 354 height 22
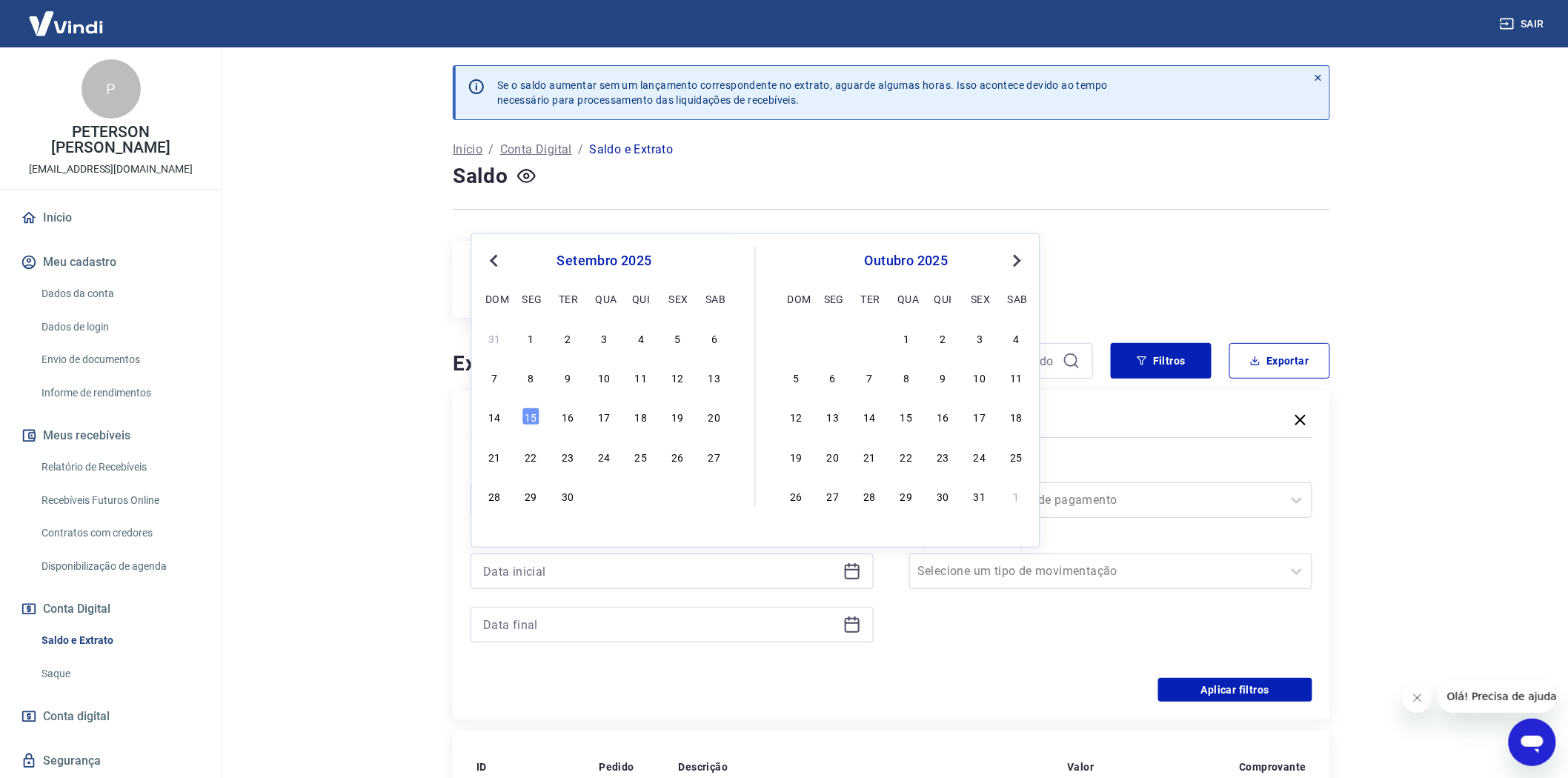
click at [677, 381] on div "12" at bounding box center [678, 377] width 18 height 18
type input "12/09/2025"
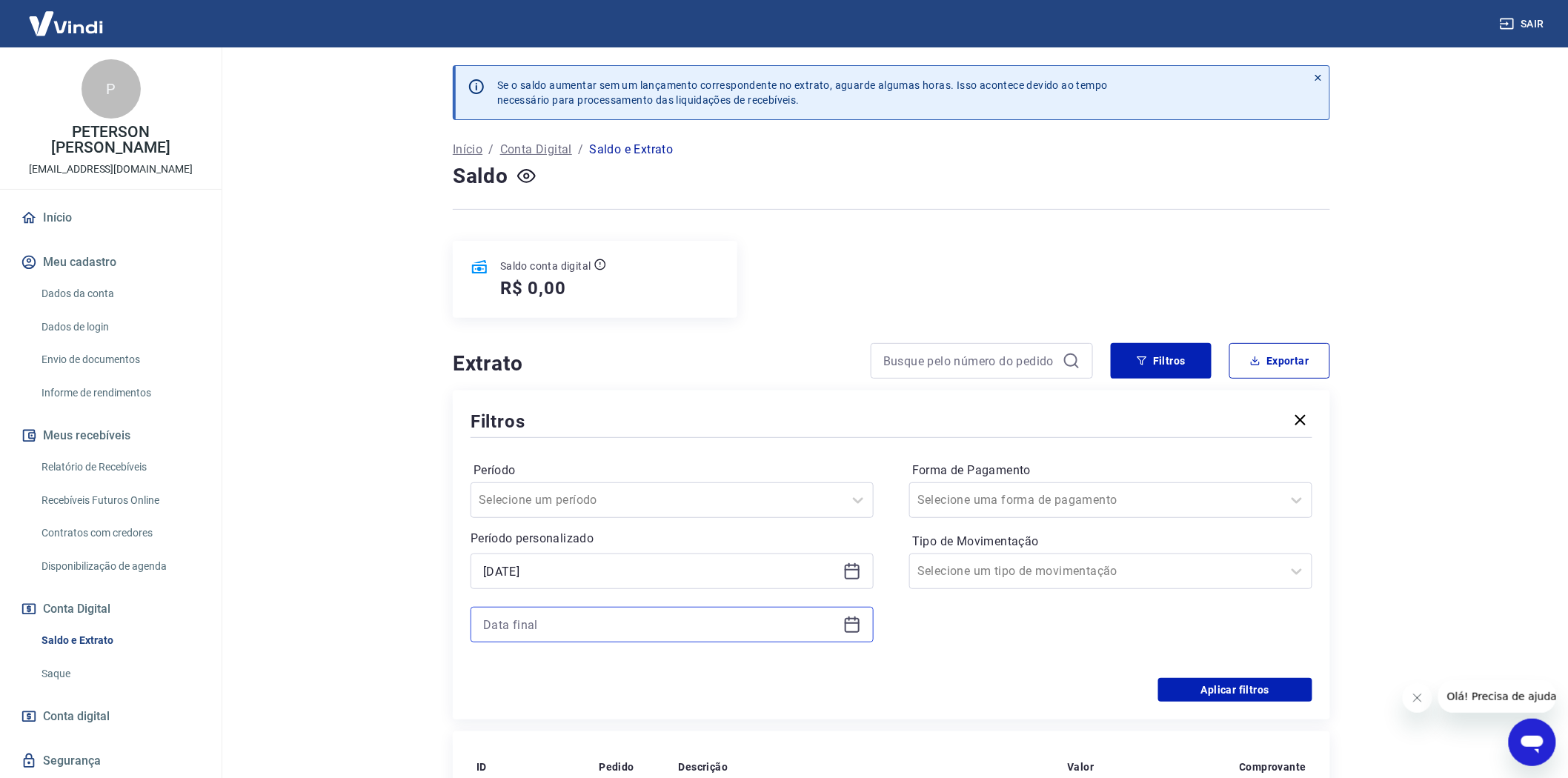
click at [514, 618] on input at bounding box center [660, 625] width 354 height 22
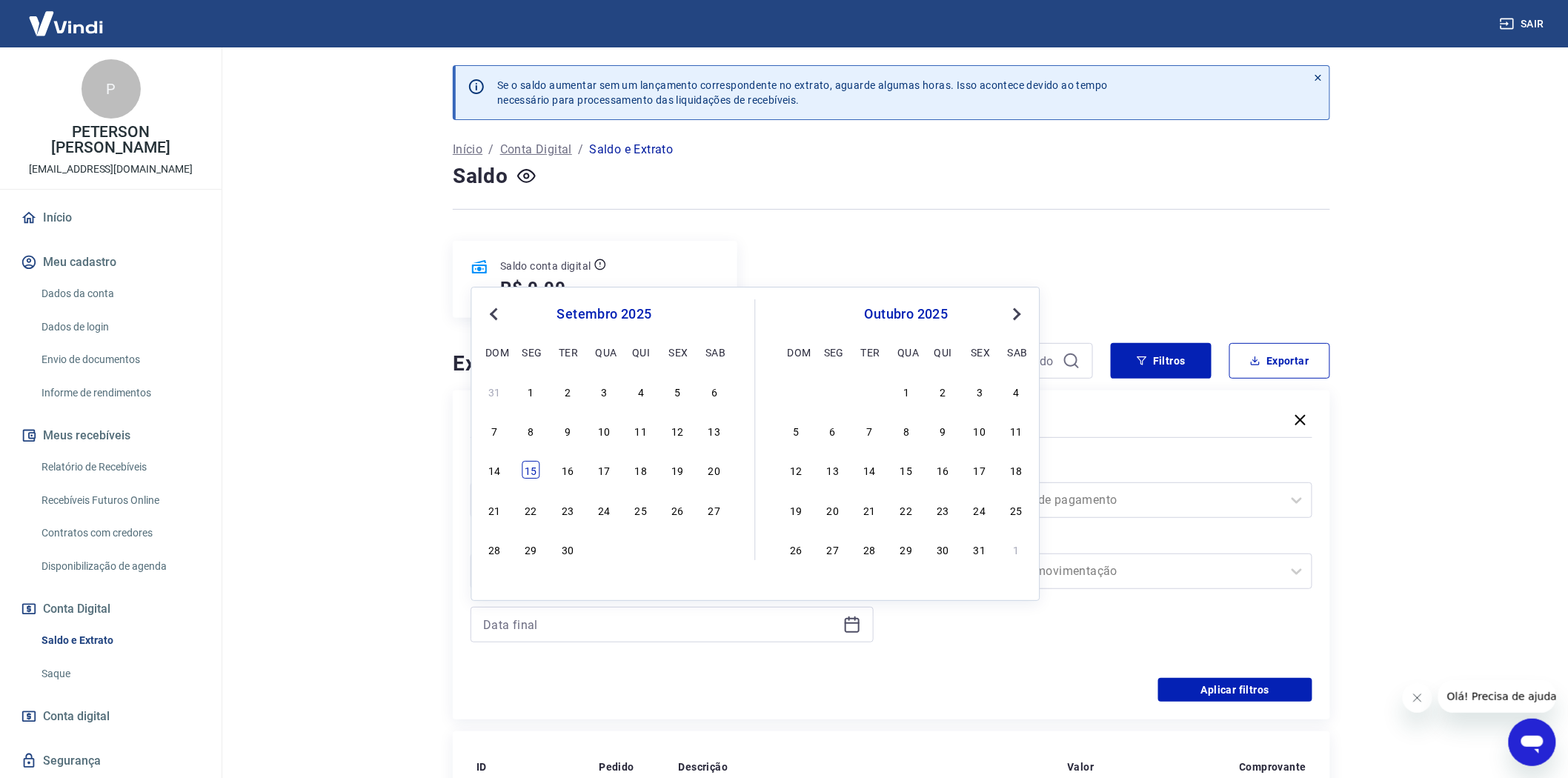
click at [531, 468] on div "15" at bounding box center [531, 471] width 18 height 18
type input "15/09/2025"
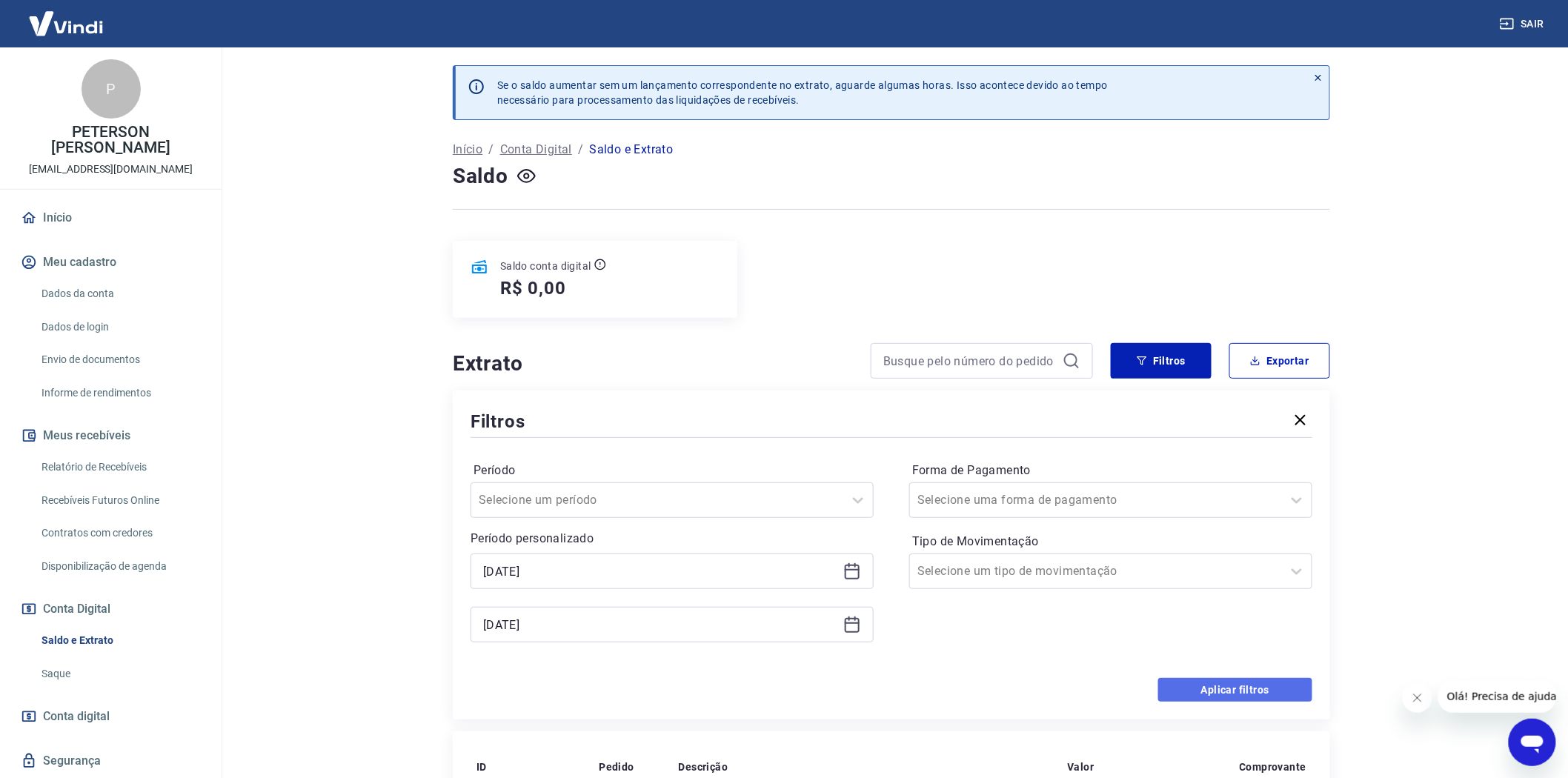
click at [1229, 690] on button "Aplicar filtros" at bounding box center [1235, 690] width 154 height 23
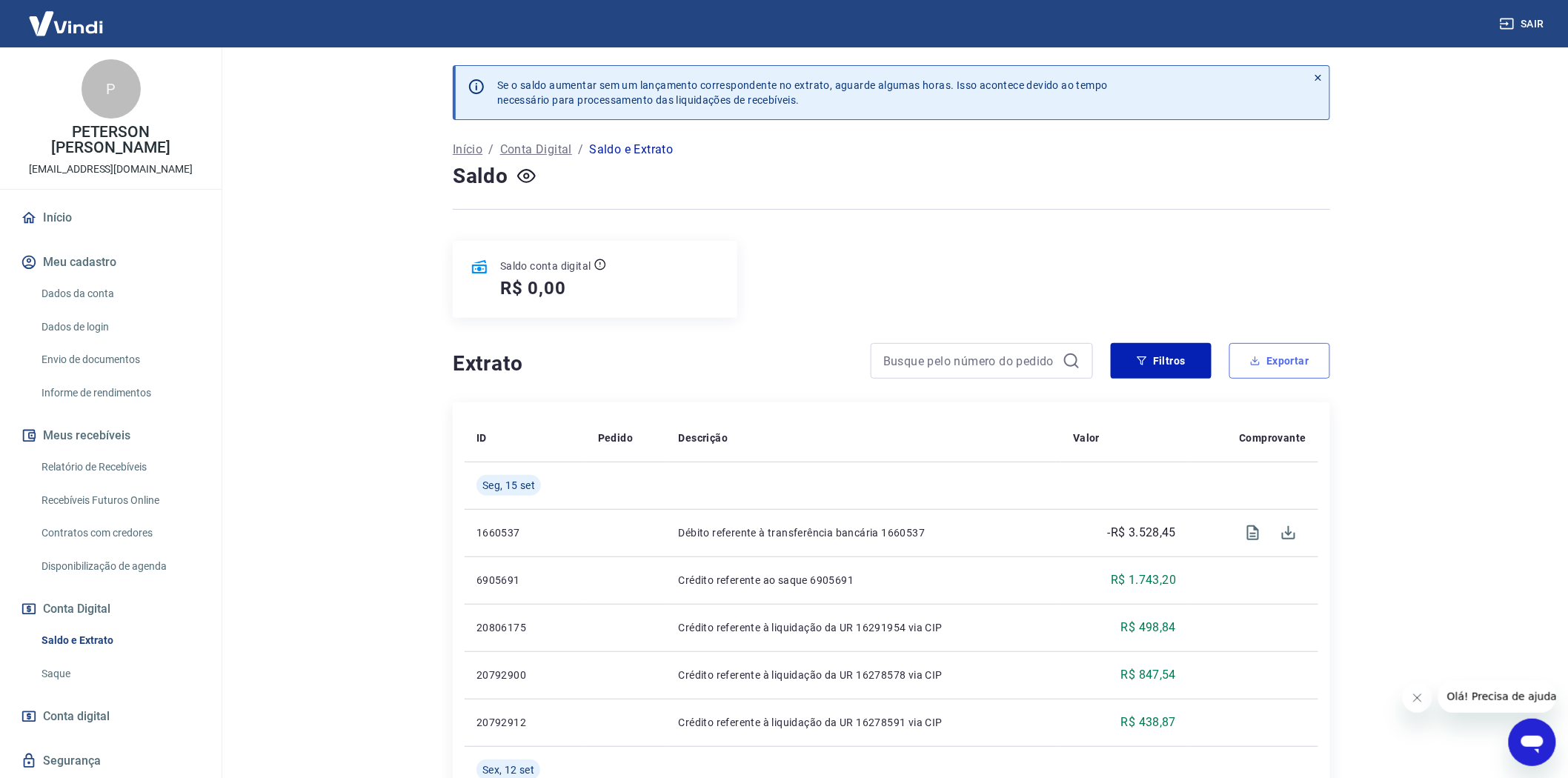
click at [1273, 363] on button "Exportar" at bounding box center [1280, 360] width 101 height 35
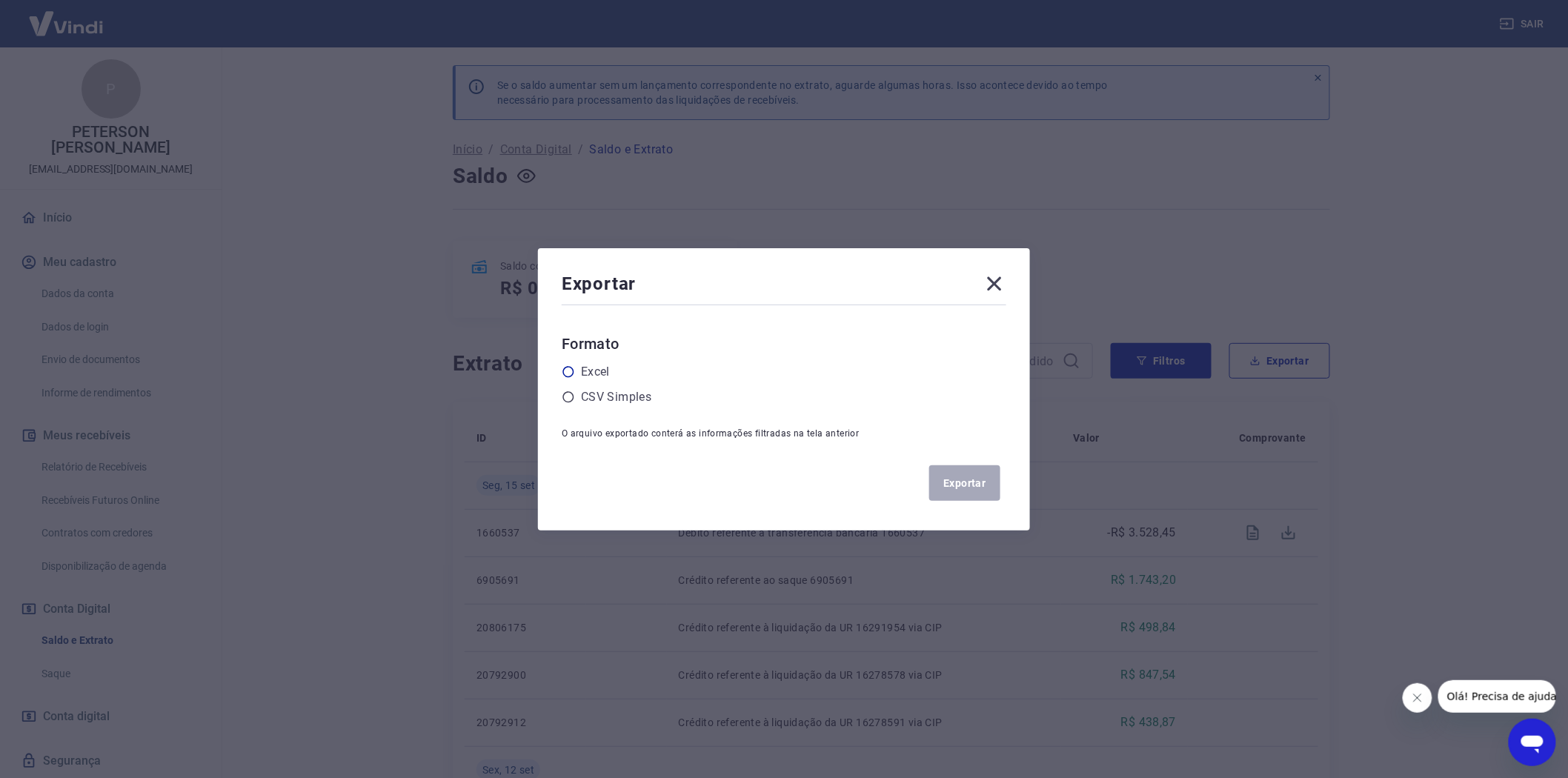
click at [567, 372] on icon at bounding box center [567, 371] width 13 height 13
click at [0, 0] on input "radio" at bounding box center [0, 0] width 0 height 0
click at [986, 479] on button "Exportar" at bounding box center [965, 482] width 71 height 35
